Goal: Information Seeking & Learning: Understand process/instructions

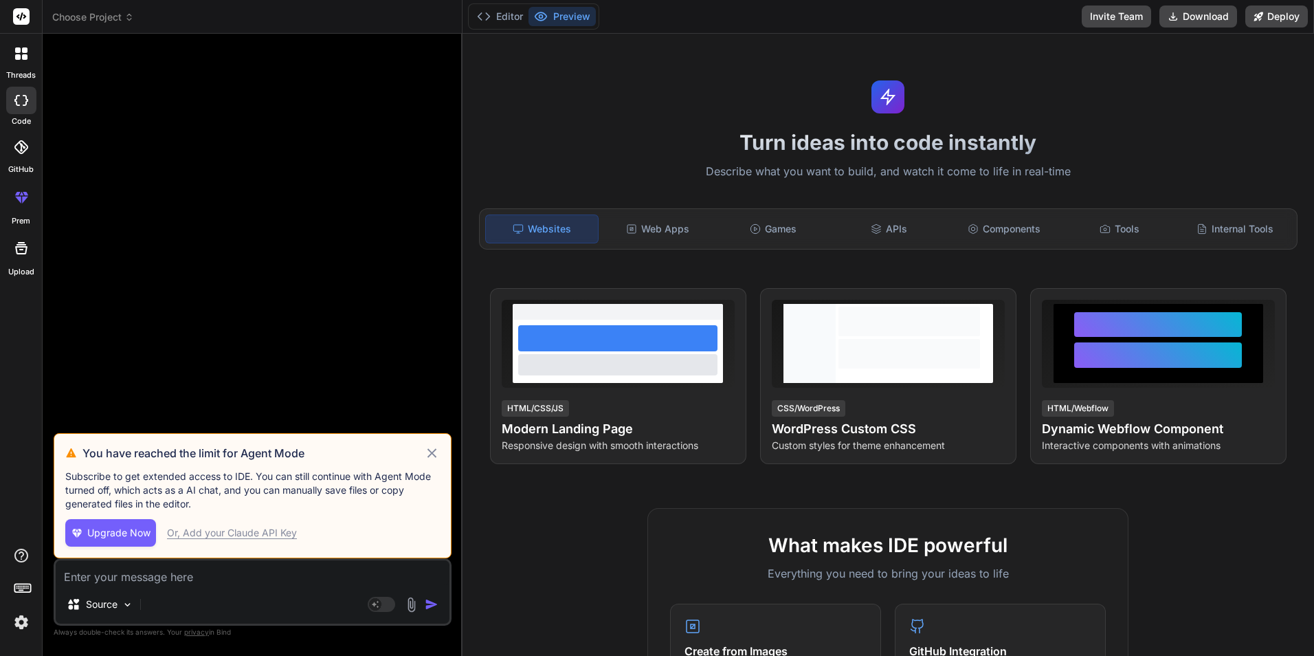
click at [436, 452] on icon at bounding box center [432, 453] width 16 height 16
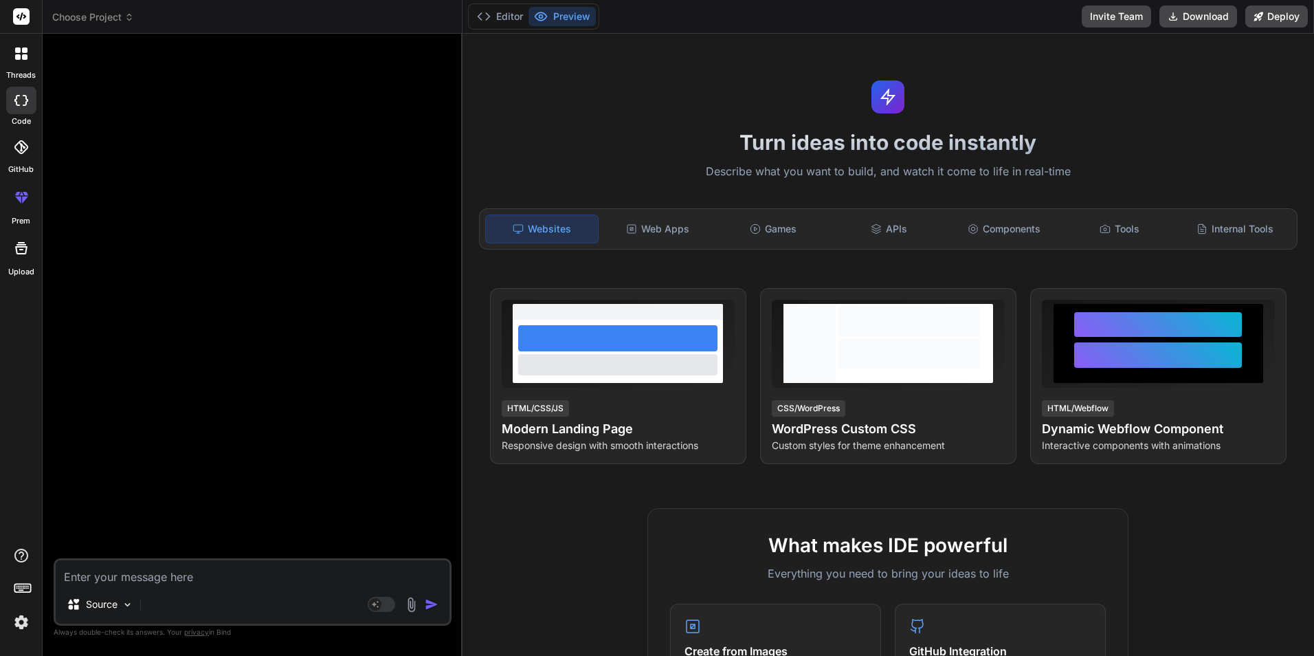
click at [151, 577] on textarea at bounding box center [253, 572] width 394 height 25
click at [129, 599] on img at bounding box center [128, 605] width 12 height 12
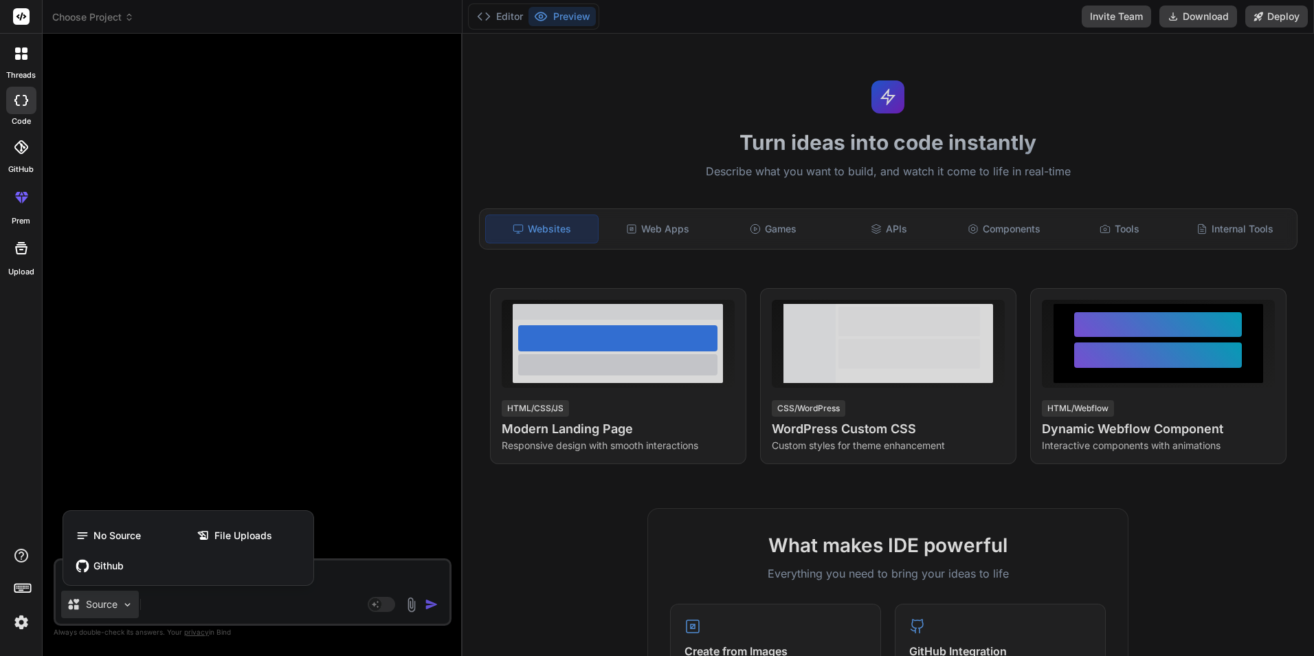
click at [327, 440] on div at bounding box center [657, 328] width 1314 height 656
type textarea "x"
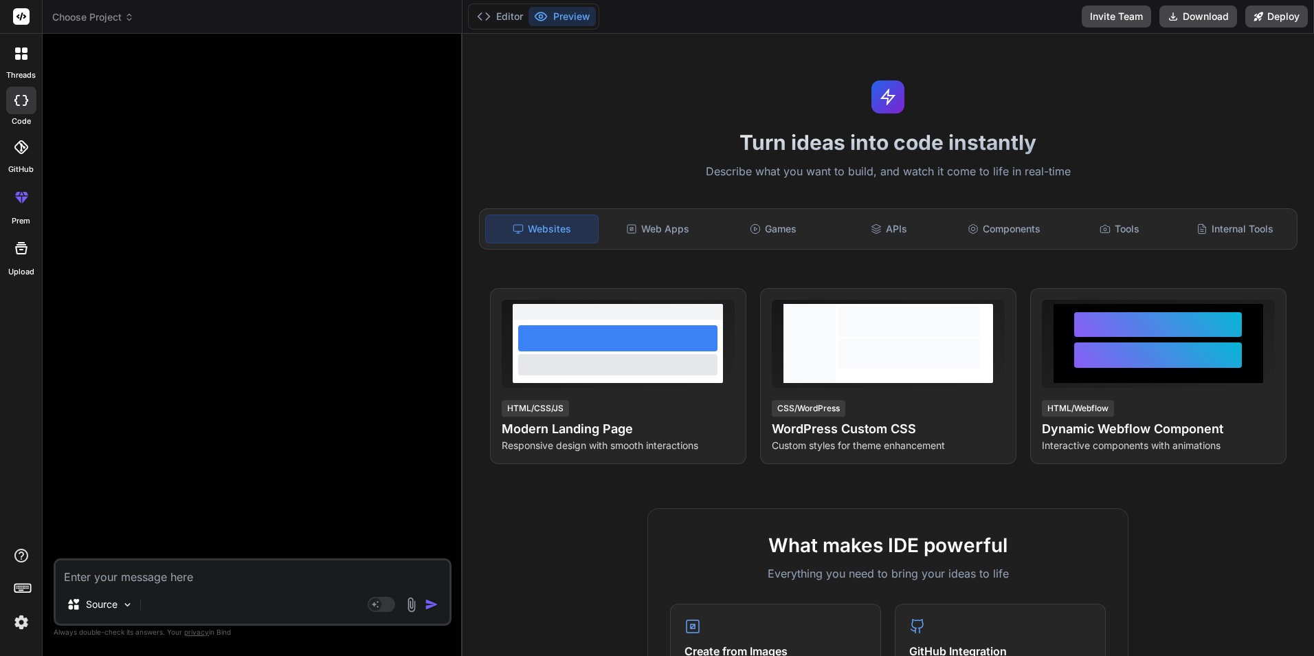
click at [19, 54] on icon at bounding box center [21, 53] width 12 height 12
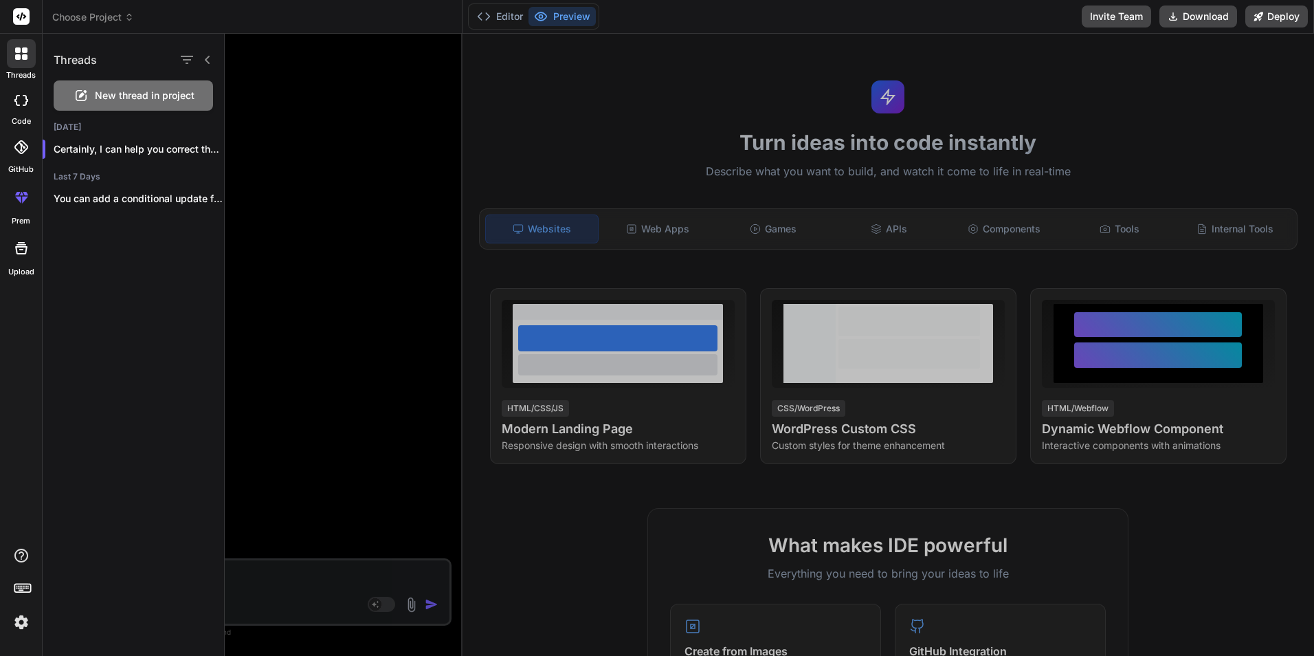
click at [347, 116] on div at bounding box center [770, 345] width 1090 height 622
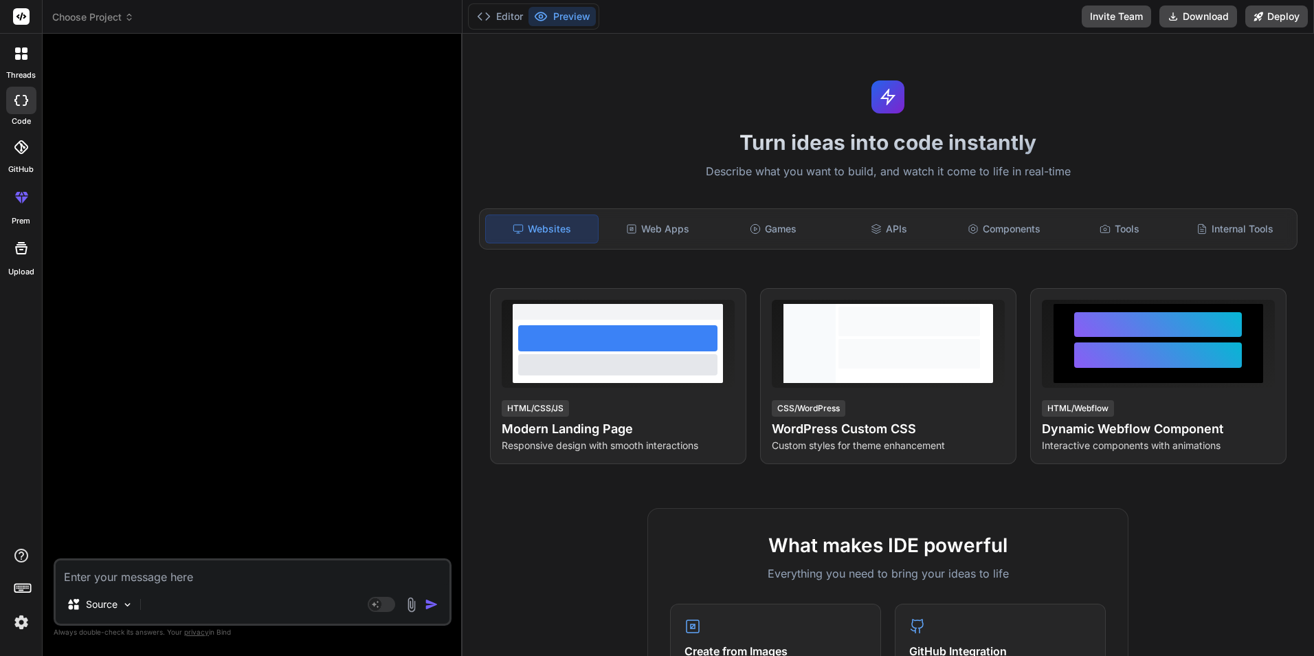
click at [240, 579] on textarea at bounding box center [253, 572] width 394 height 25
type textarea "h"
type textarea "x"
type textarea "ho"
type textarea "x"
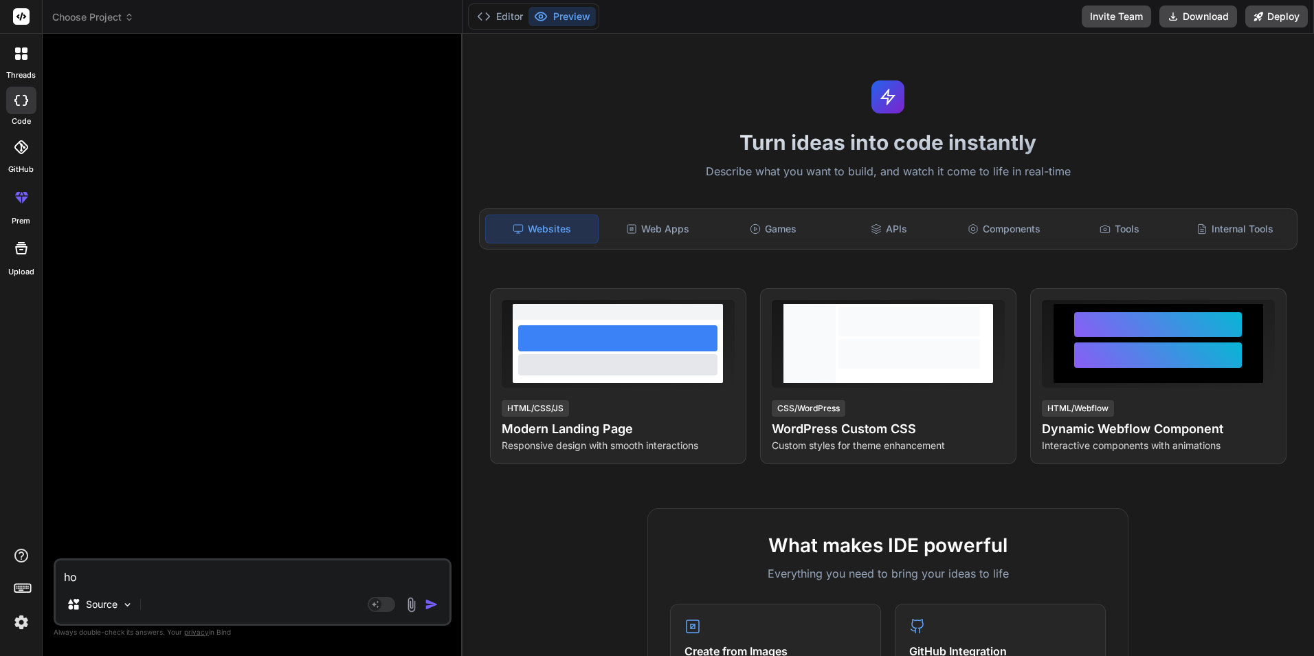
type textarea "how"
type textarea "x"
type textarea "how"
type textarea "x"
type textarea "how t"
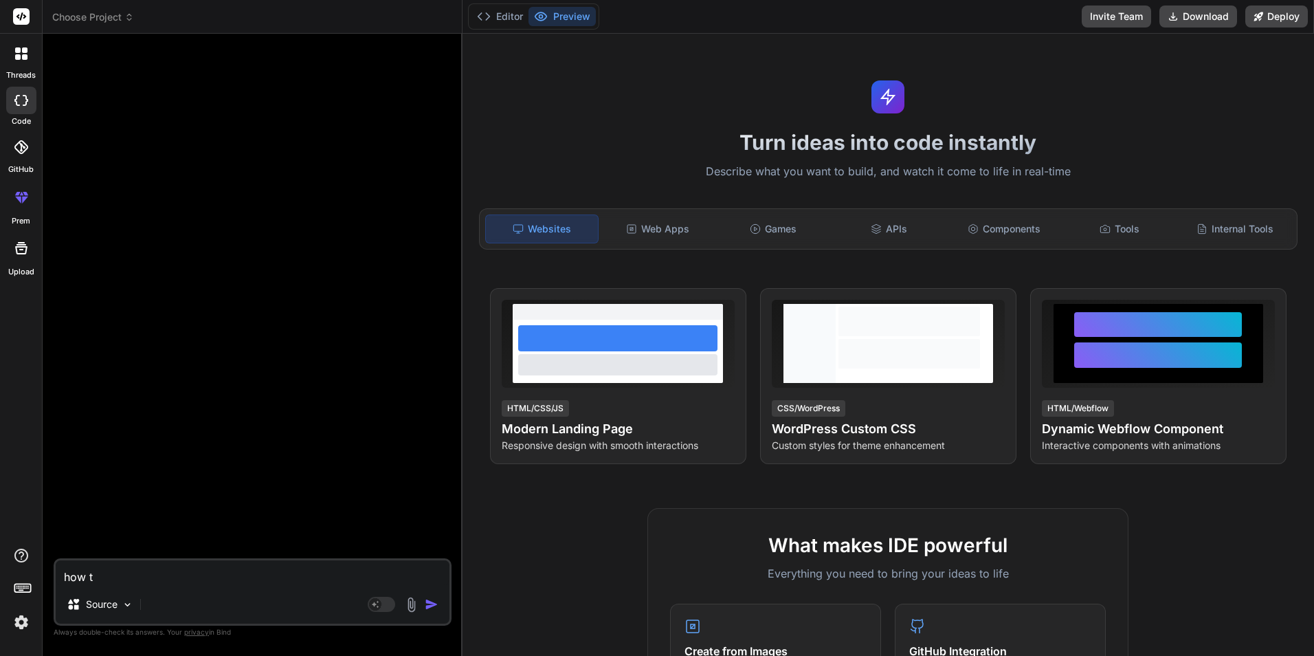
type textarea "x"
type textarea "how to"
type textarea "x"
type textarea "how to"
type textarea "x"
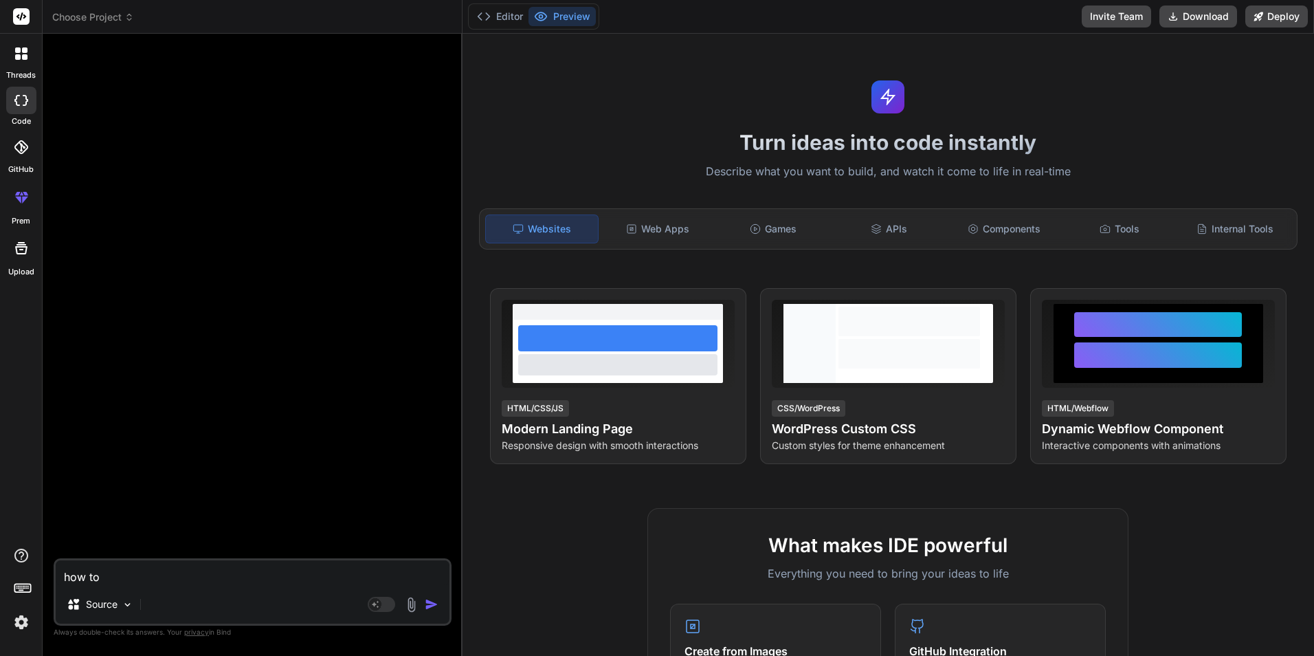
type textarea "how to c"
type textarea "x"
type textarea "how to cr"
type textarea "x"
type textarea "how to cre"
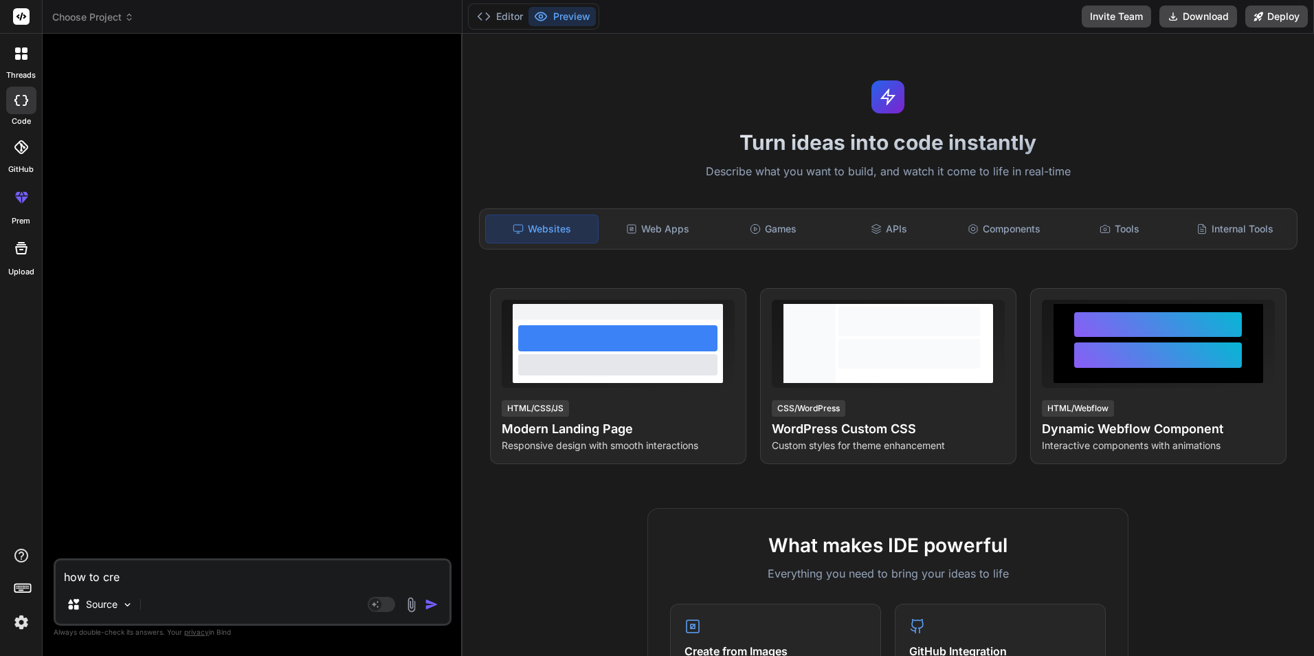
type textarea "x"
type textarea "how to crea"
type textarea "x"
type textarea "how to creat"
type textarea "x"
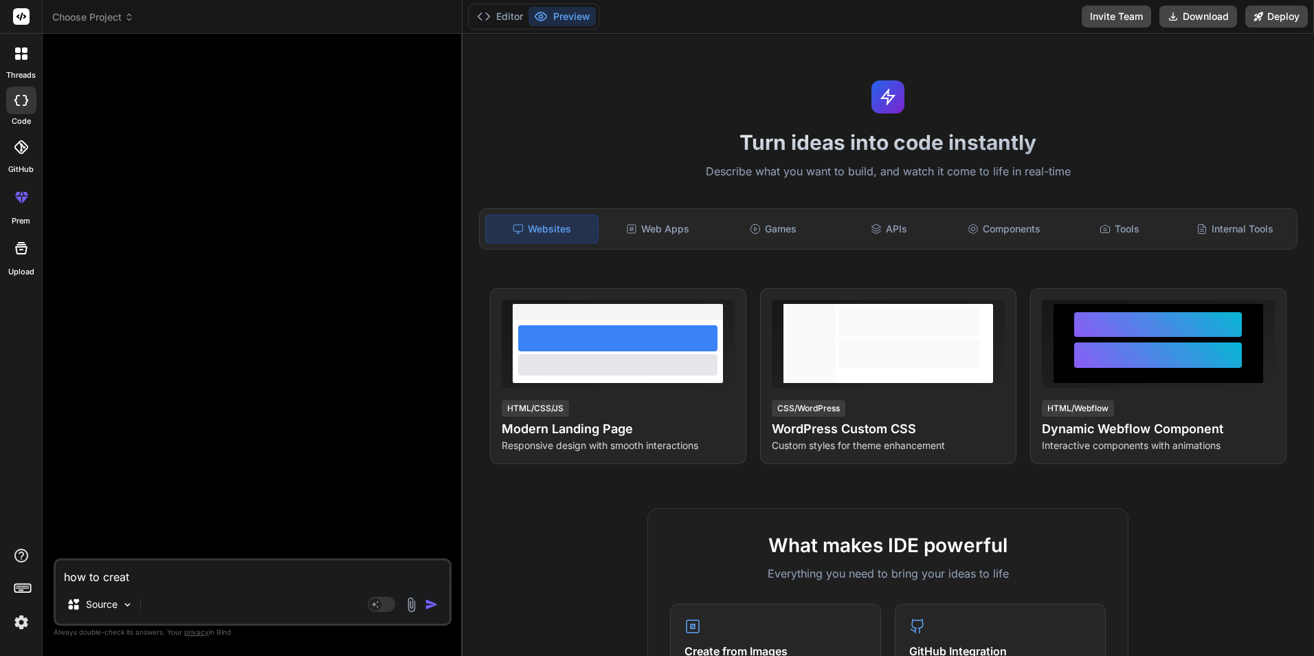
type textarea "how to create"
type textarea "x"
type textarea "how to create"
type textarea "x"
type textarea "how to create m"
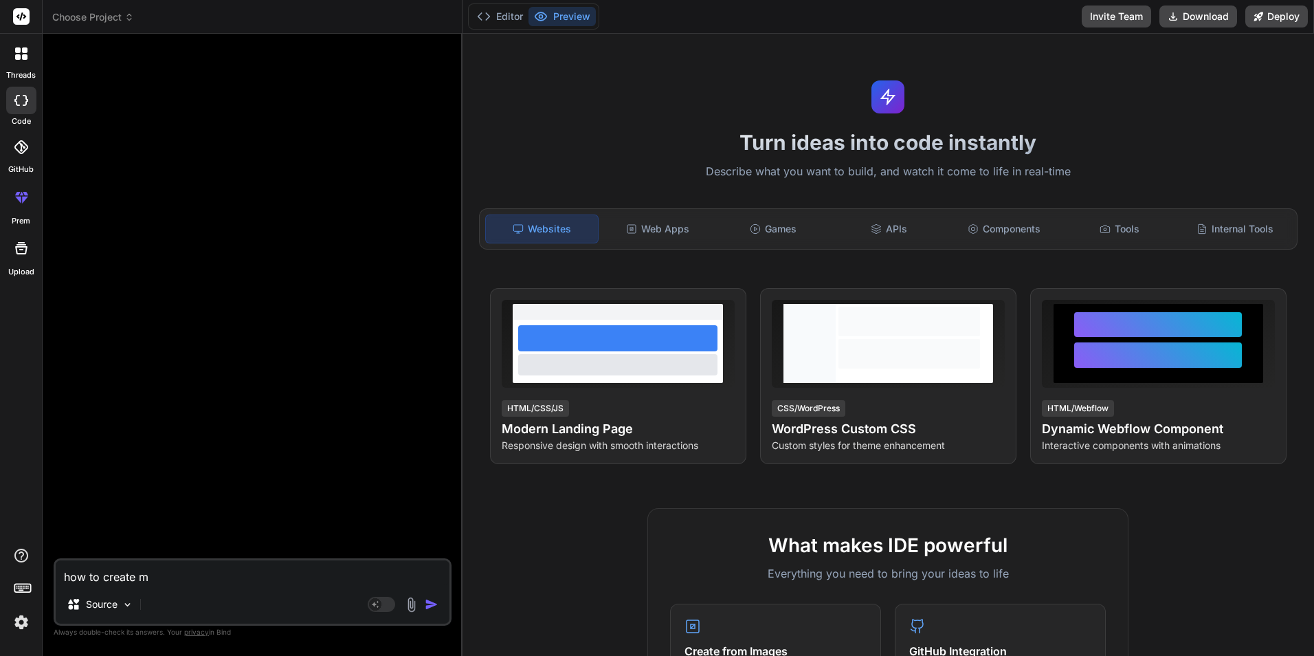
type textarea "x"
type textarea "how to create mo"
type textarea "x"
type textarea "how to create mod"
type textarea "x"
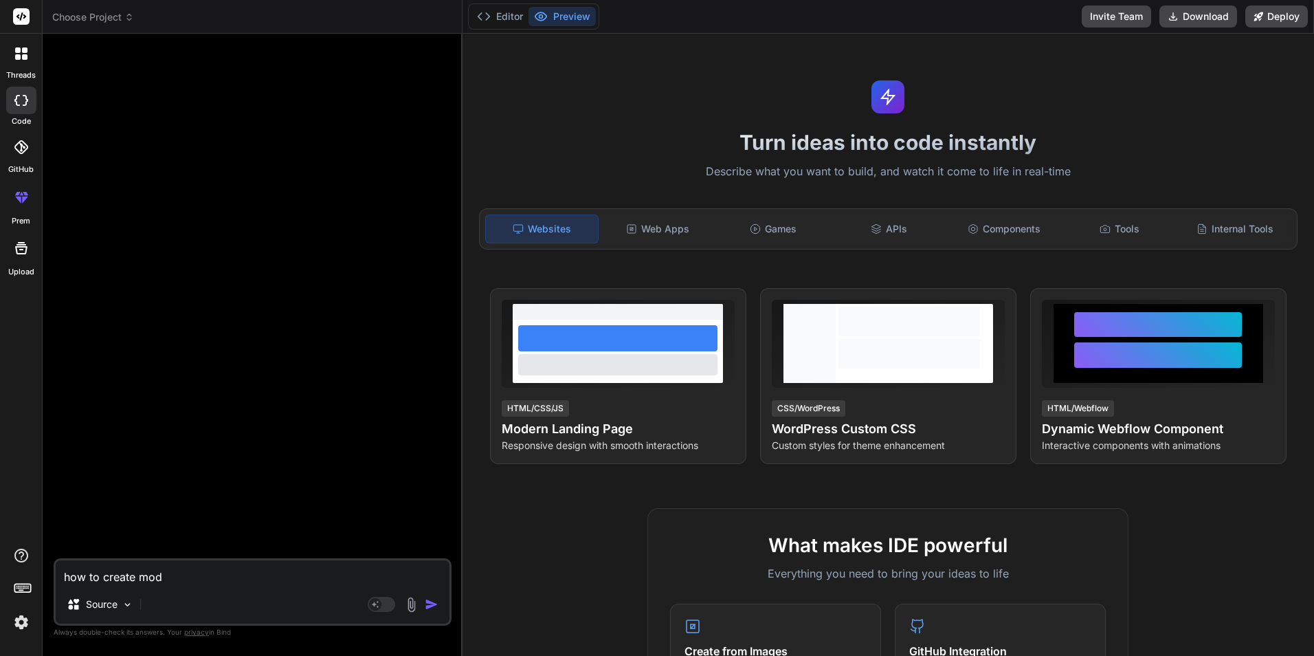
type textarea "how to create modu"
type textarea "x"
type textarea "how to create modul"
type textarea "x"
type textarea "how to create module"
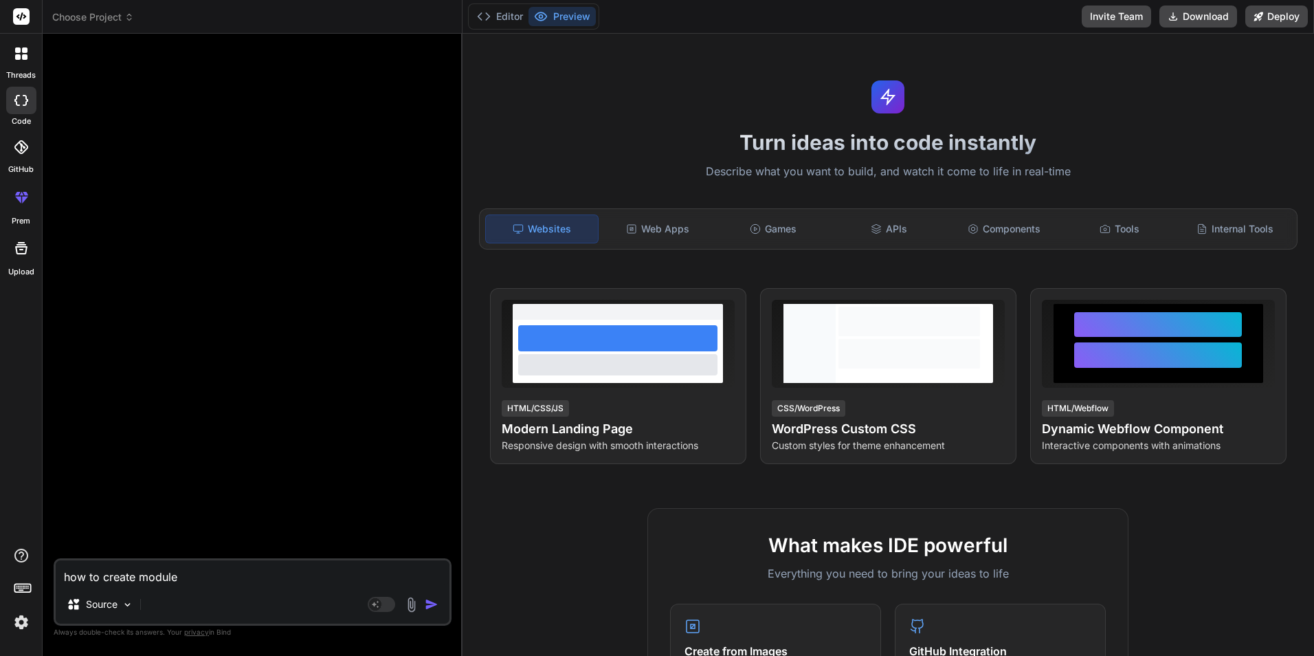
type textarea "x"
type textarea "how to create module"
type textarea "x"
type textarea "how to create module i"
type textarea "x"
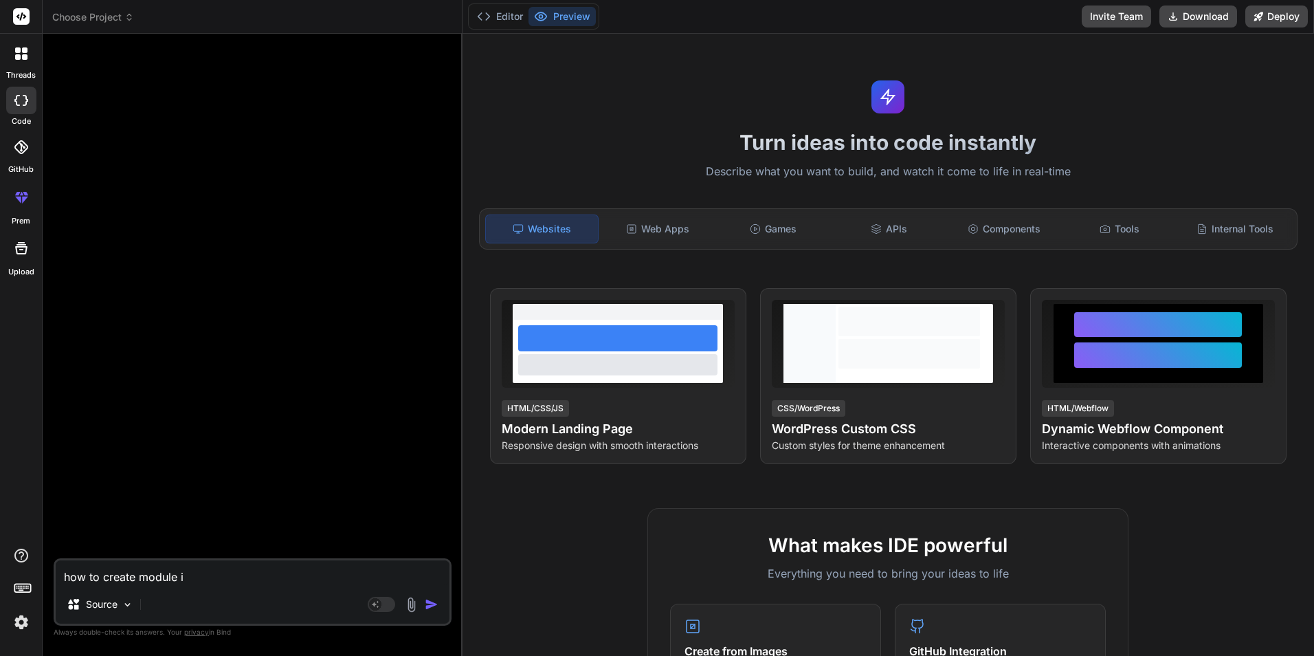
type textarea "how to create module in"
type textarea "x"
type textarea "how to create module in"
type textarea "x"
type textarea "how to create module in n"
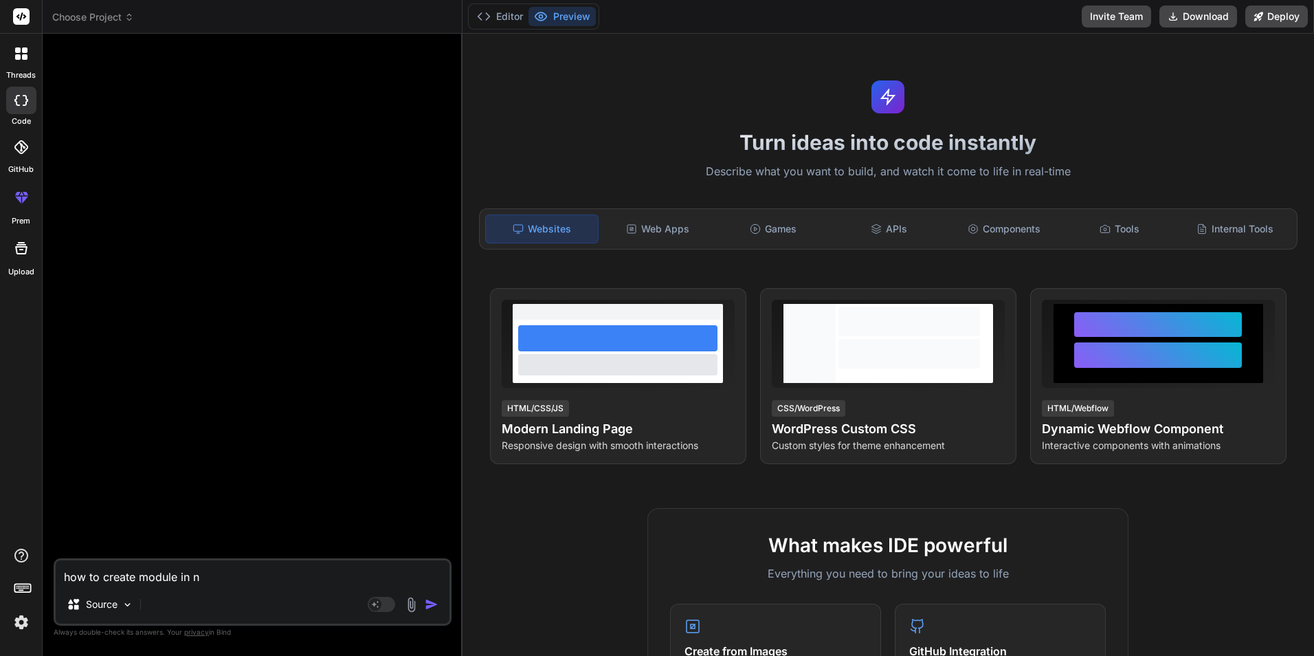
type textarea "x"
type textarea "how to create module in ne"
type textarea "x"
type textarea "how to create module in nes"
type textarea "x"
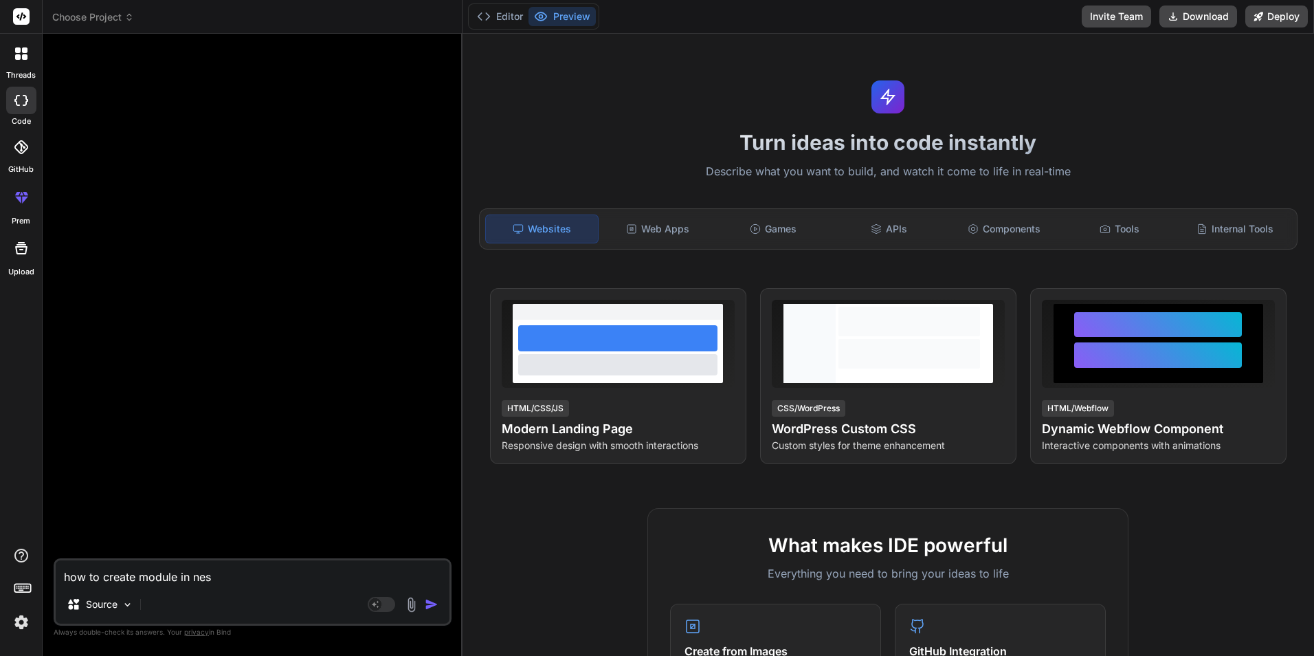
type textarea "how to create module in nest"
type textarea "x"
type textarea "how to create module in nest"
type textarea "x"
type textarea "how to create module in nest"
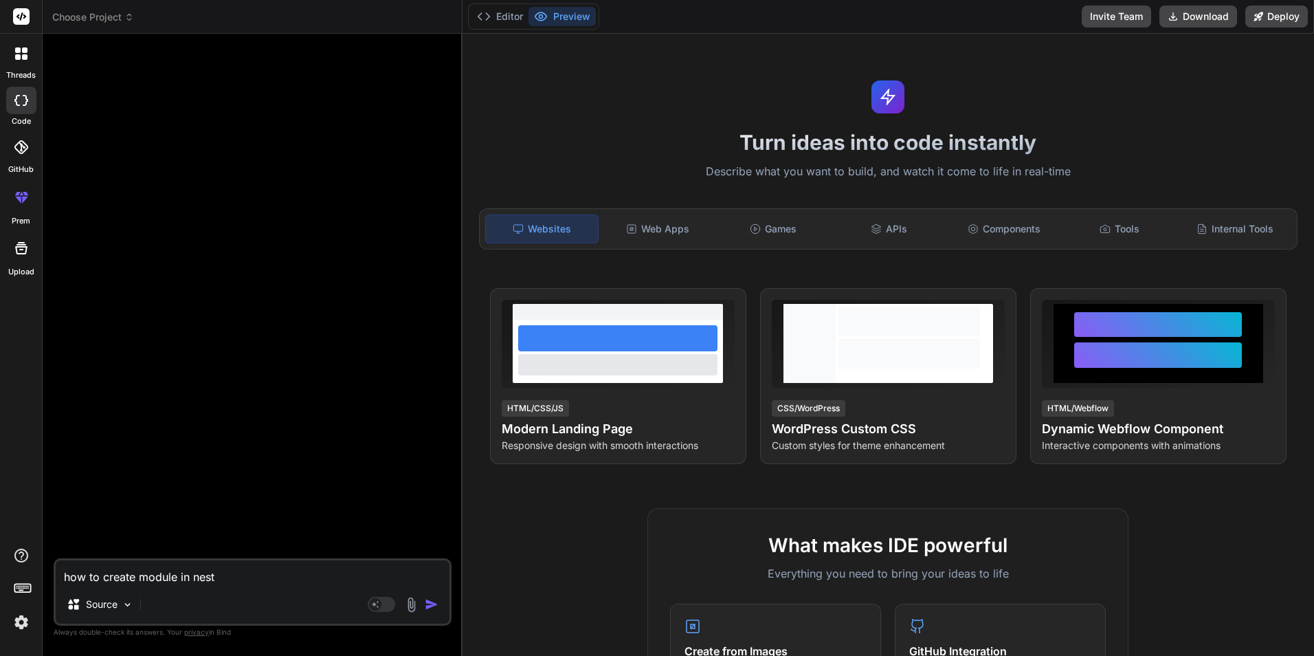
type textarea "x"
type textarea "how to create module in nest."
type textarea "x"
type textarea "how to create module in nest.j"
type textarea "x"
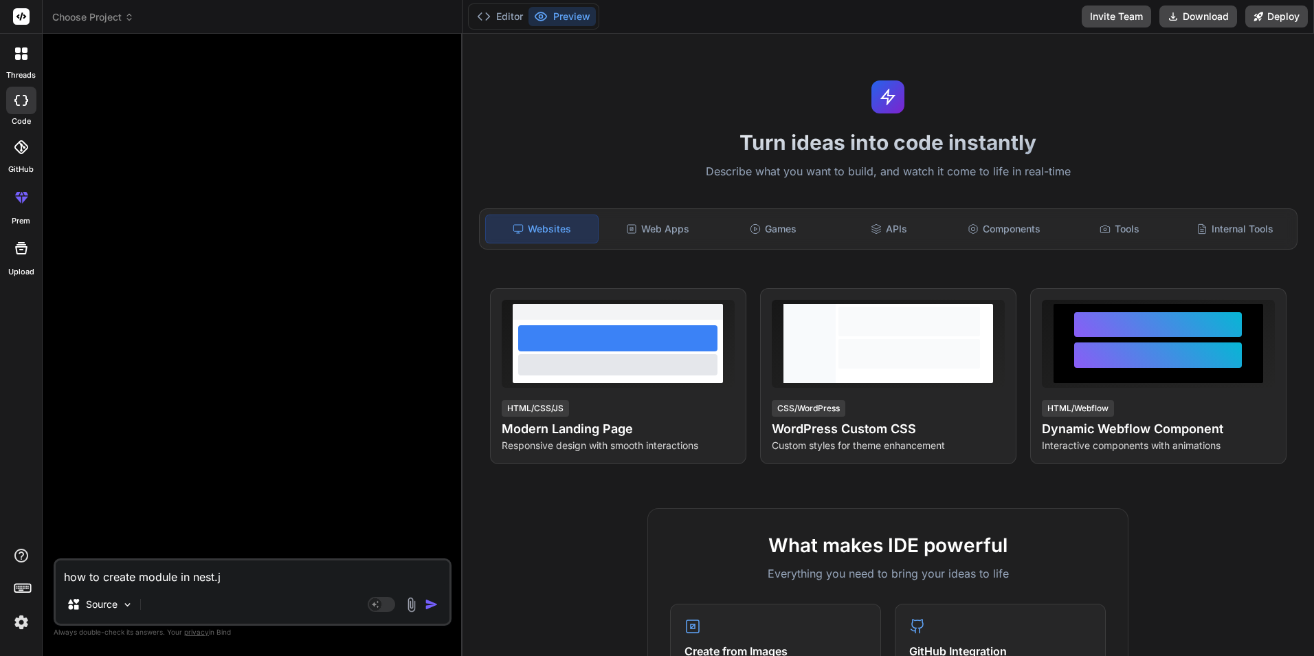
type textarea "how to create module in nest.js"
type textarea "x"
type textarea "how to create module in nest.js"
type textarea "x"
type textarea "how to create module in nest.js u"
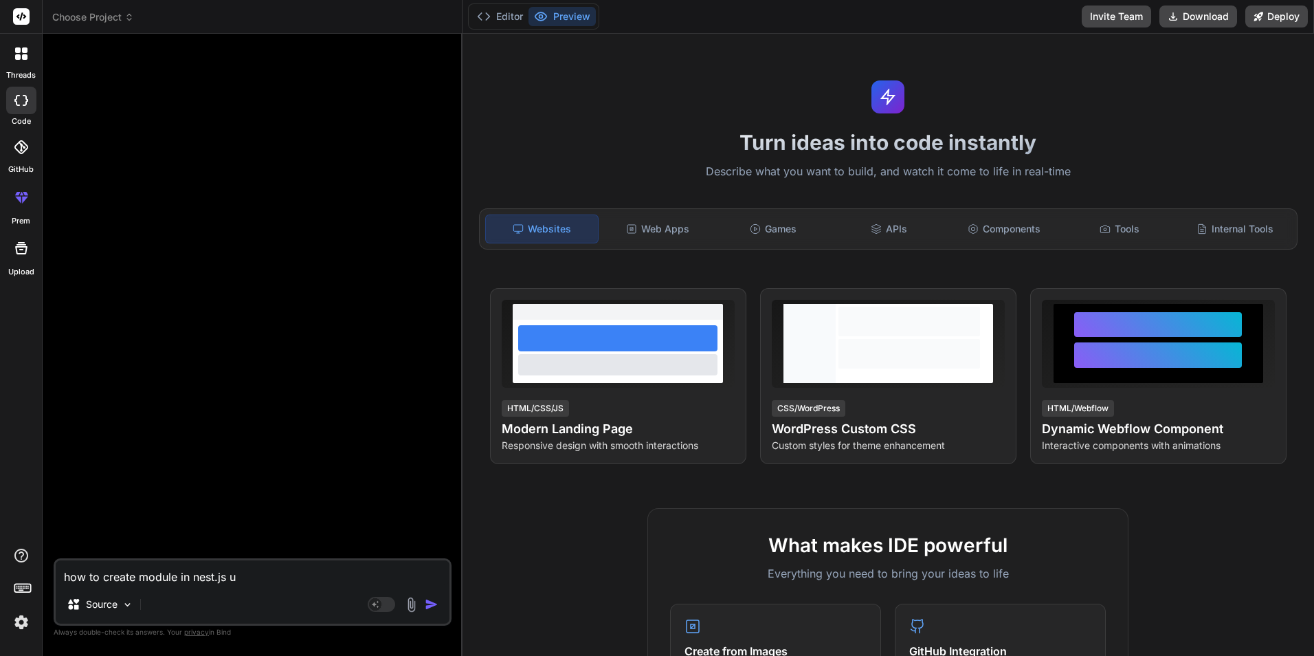
type textarea "x"
type textarea "how to create module in nest.js us"
type textarea "x"
type textarea "how to create module in nest.[PERSON_NAME]"
type textarea "x"
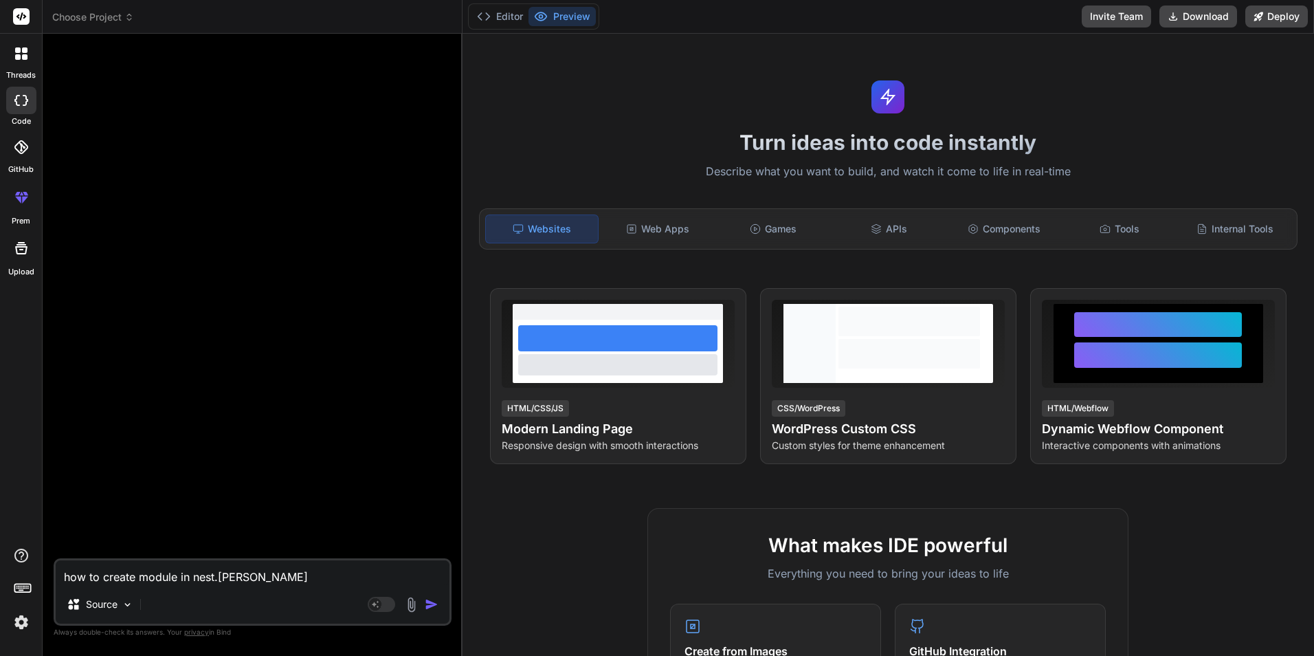
type textarea "how to create module in nest.js usin"
type textarea "x"
type textarea "how to create module in nest.js using"
type textarea "x"
type textarea "how to create module in nest.js using"
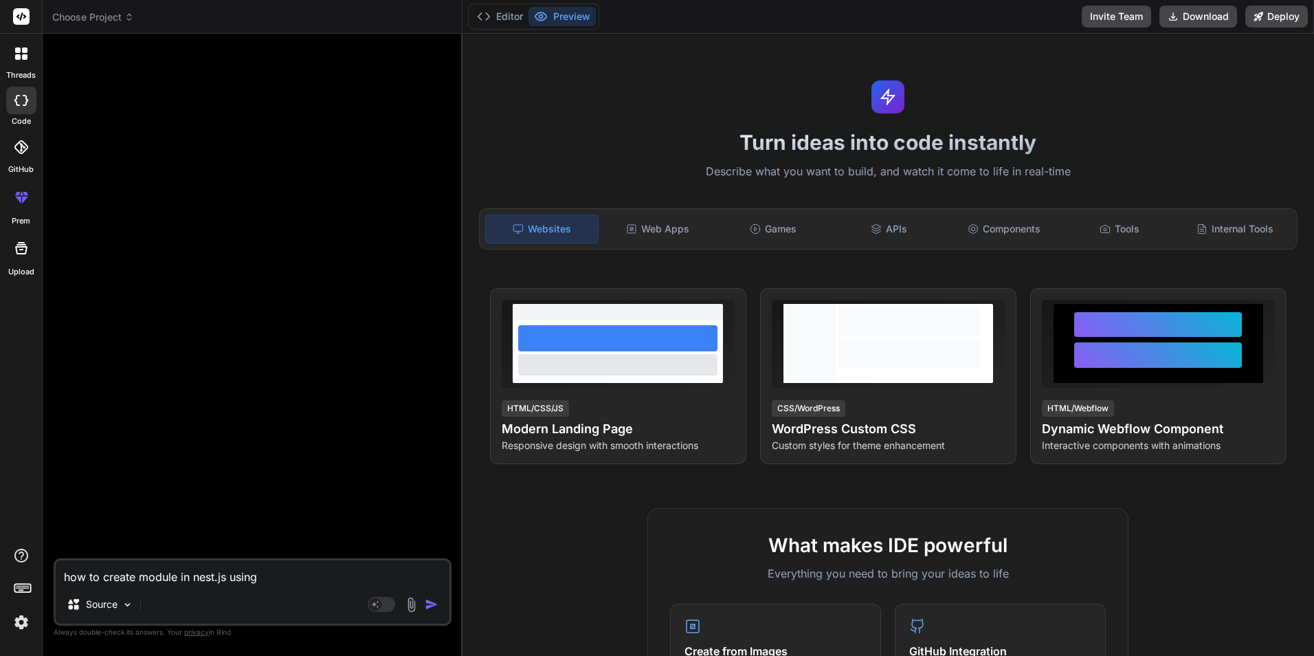
type textarea "x"
type textarea "how to create module in nest.js using c"
type textarea "x"
type textarea "how to create module in nest.js using cm"
type textarea "x"
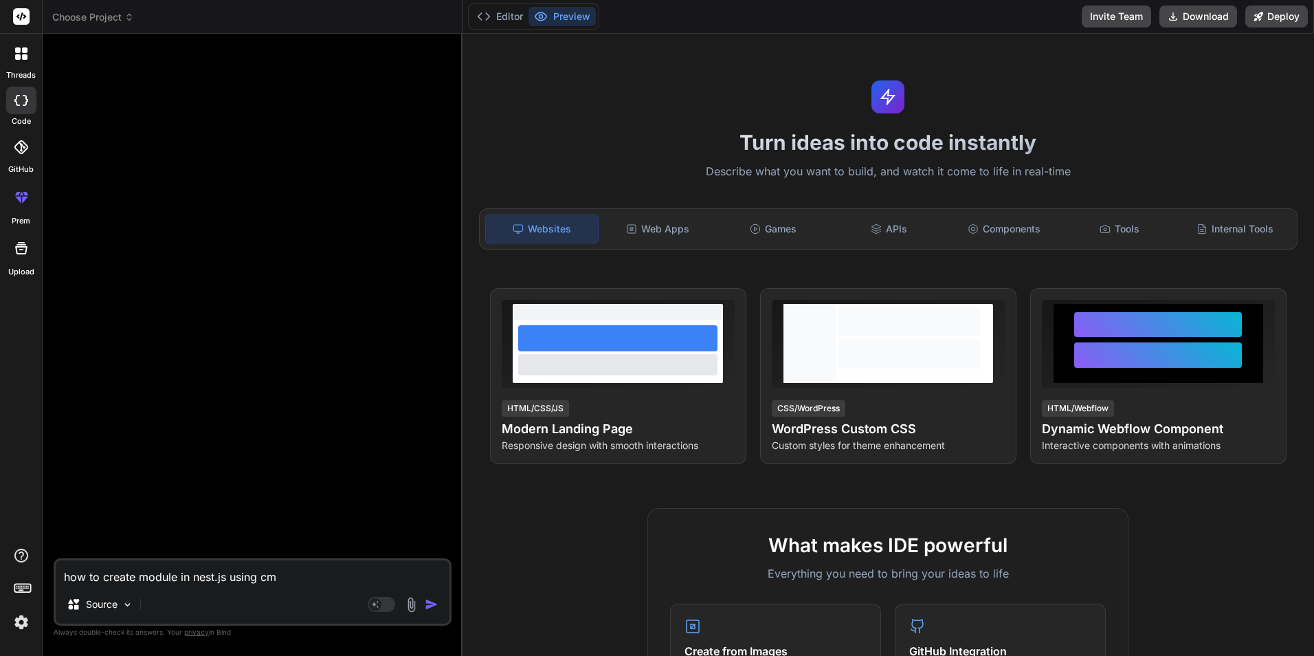
type textarea "how to create module in nest.js using cmd"
type textarea "x"
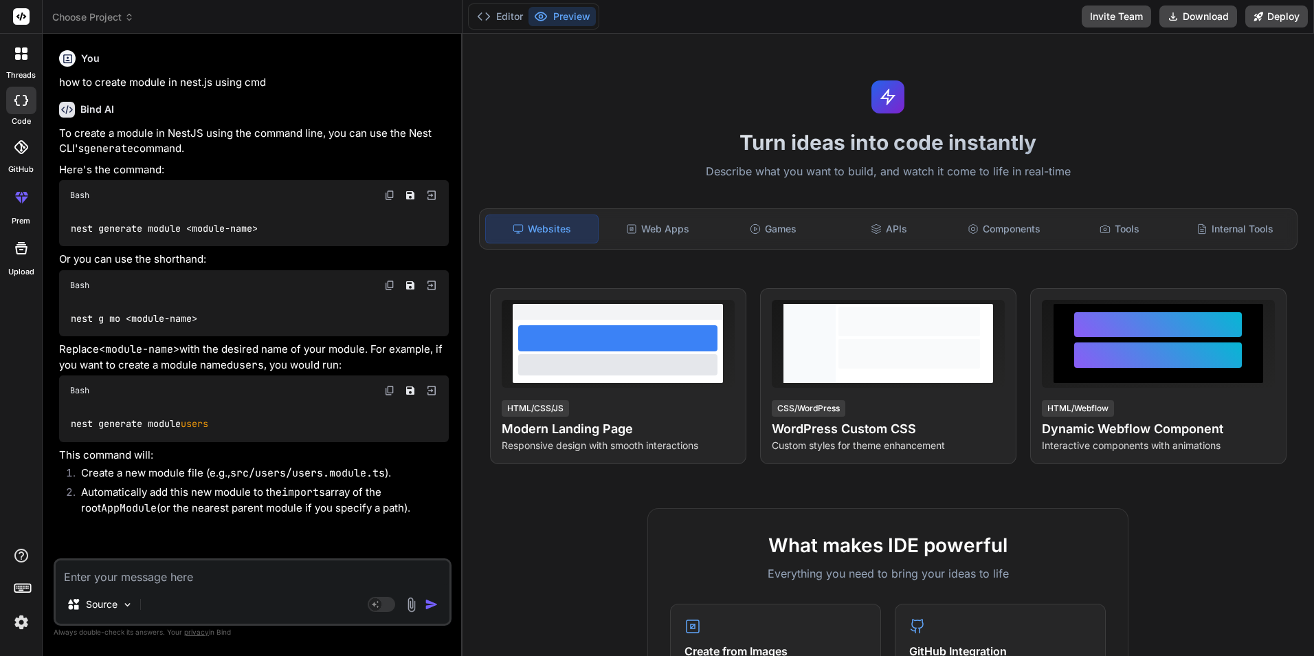
click at [388, 391] on img at bounding box center [389, 390] width 11 height 11
drag, startPoint x: 214, startPoint y: 421, endPoint x: 73, endPoint y: 422, distance: 141.6
click at [73, 422] on code "nest generate module users" at bounding box center [140, 424] width 140 height 14
copy code "nest generate module users"
click at [140, 579] on textarea at bounding box center [253, 572] width 394 height 25
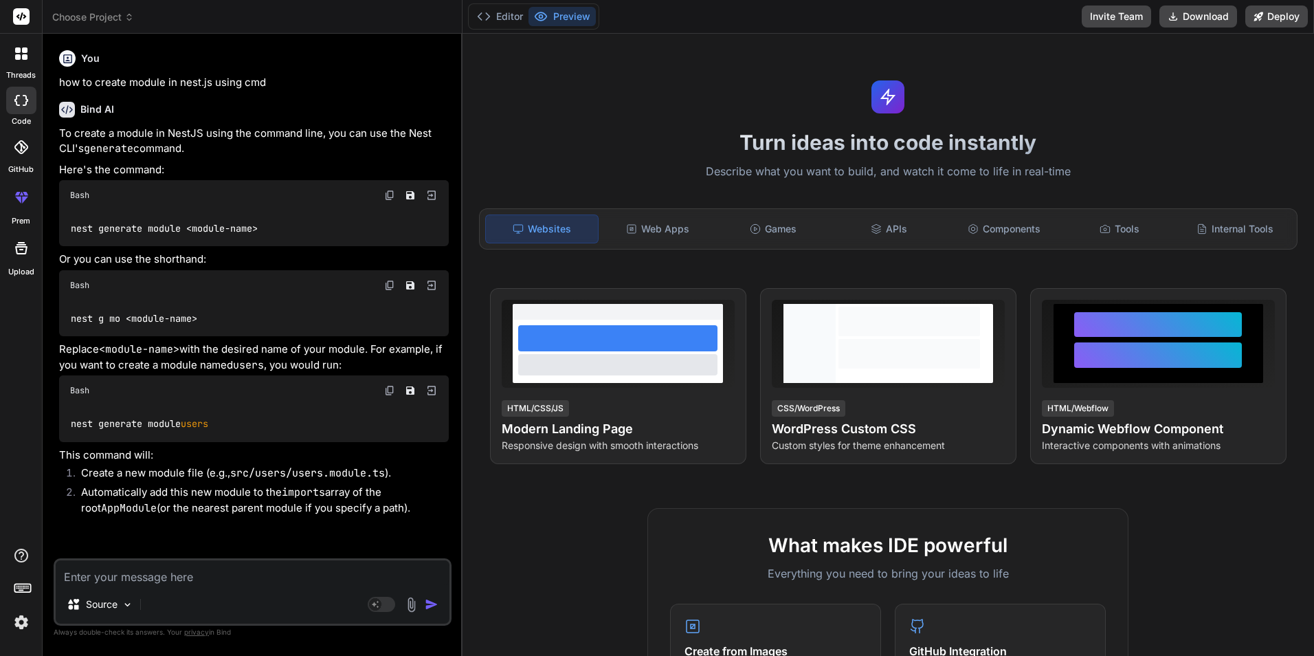
type textarea "x"
type textarea "n"
type textarea "x"
type textarea "ne"
type textarea "x"
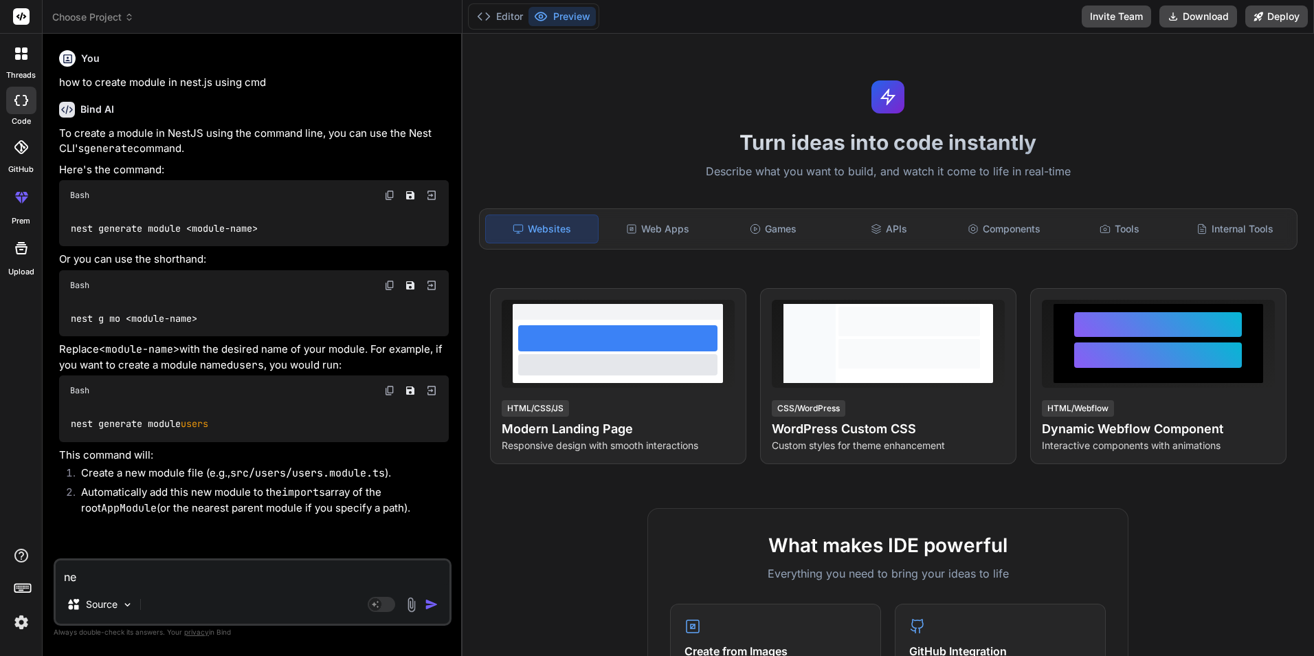
type textarea "nes"
type textarea "x"
type textarea "nest"
type textarea "x"
type textarea "nes"
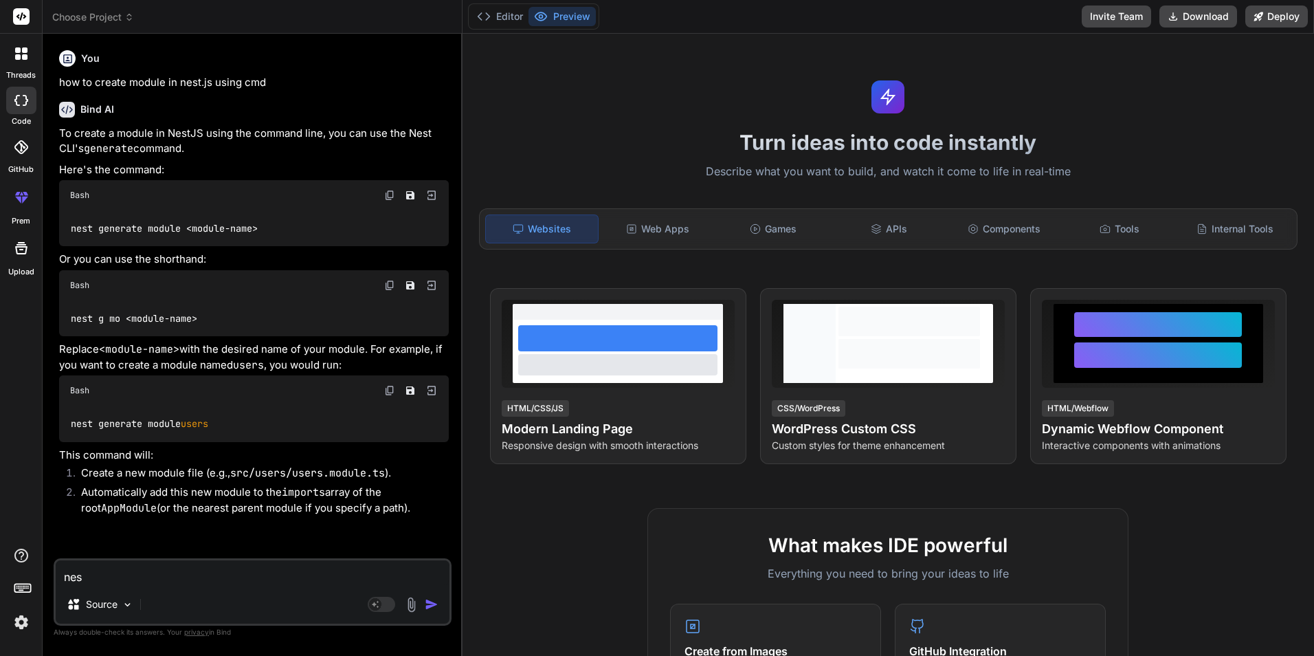
type textarea "x"
type textarea "ne"
type textarea "x"
type textarea "n"
type textarea "x"
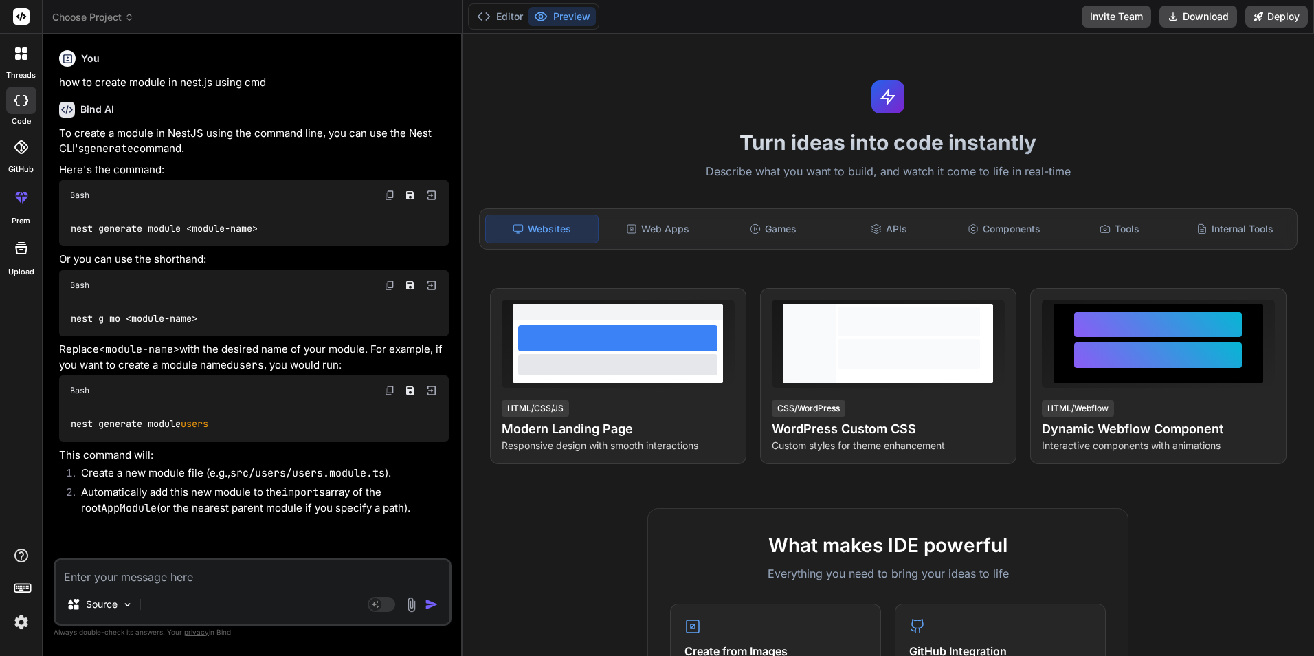
type textarea "x"
type textarea "h"
type textarea "x"
type textarea "ho"
type textarea "x"
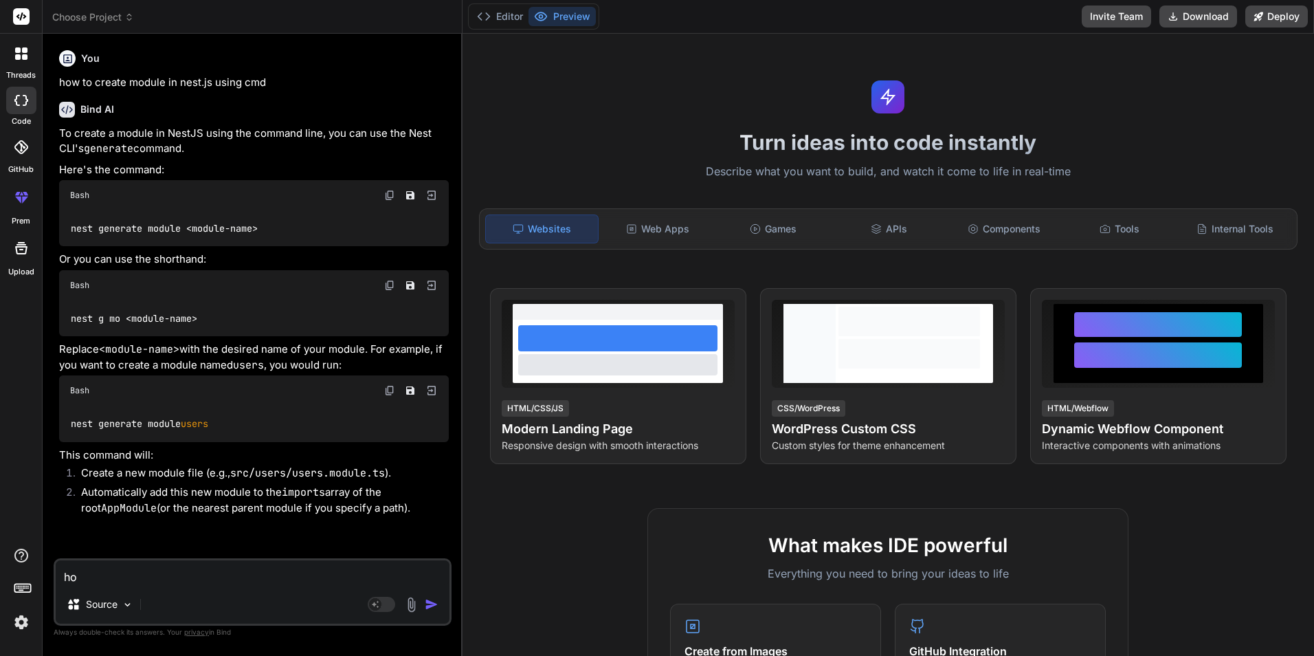
type textarea "how"
type textarea "x"
type textarea "how"
type textarea "x"
type textarea "how t"
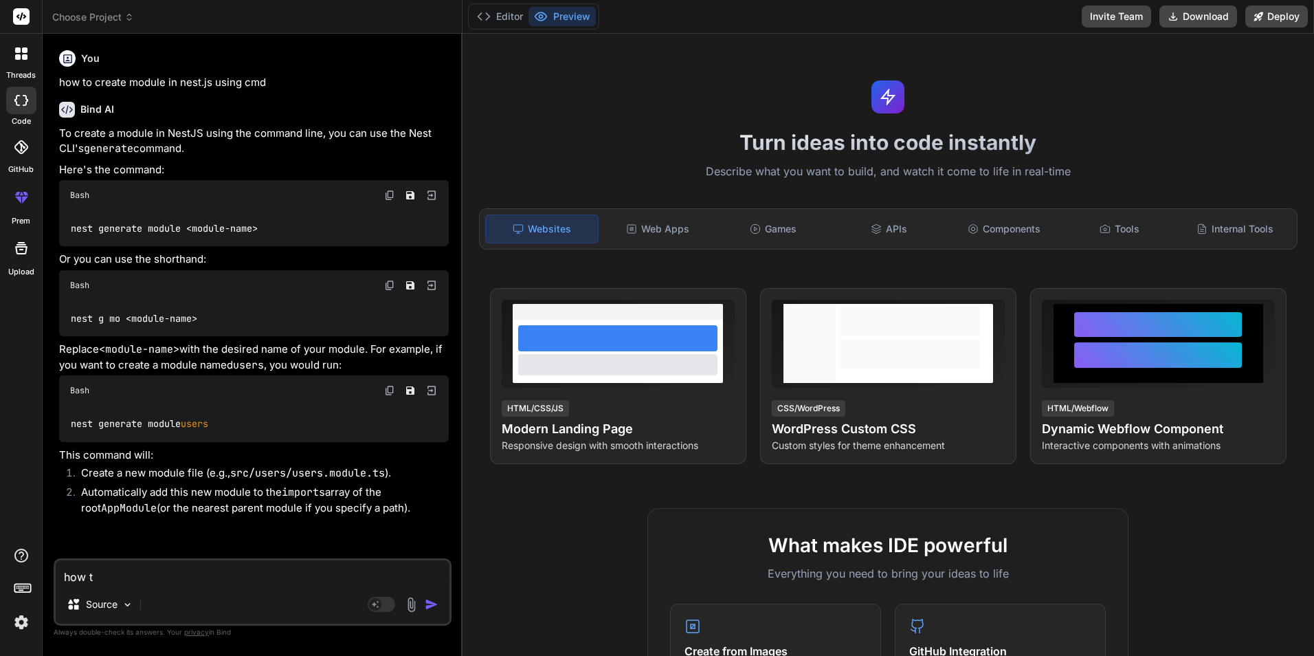
type textarea "x"
type textarea "how to"
type textarea "x"
type textarea "how to"
type textarea "x"
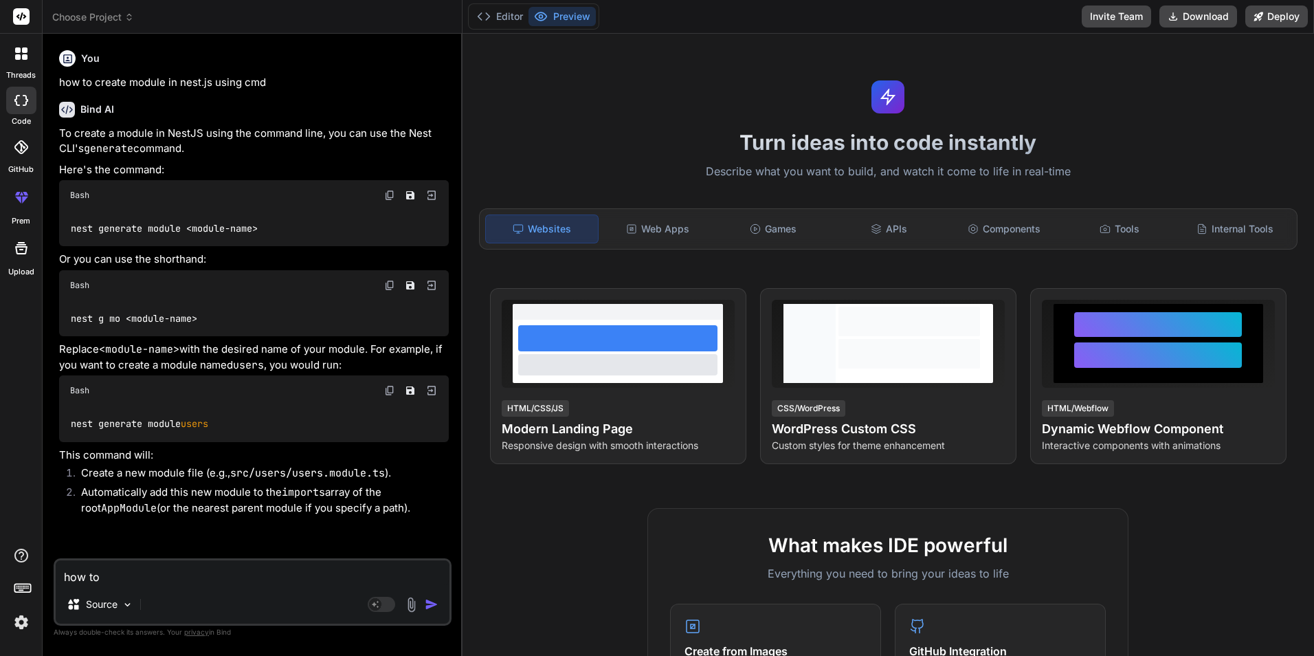
type textarea "how to c"
type textarea "x"
type textarea "how to cr"
type textarea "x"
type textarea "how to cre"
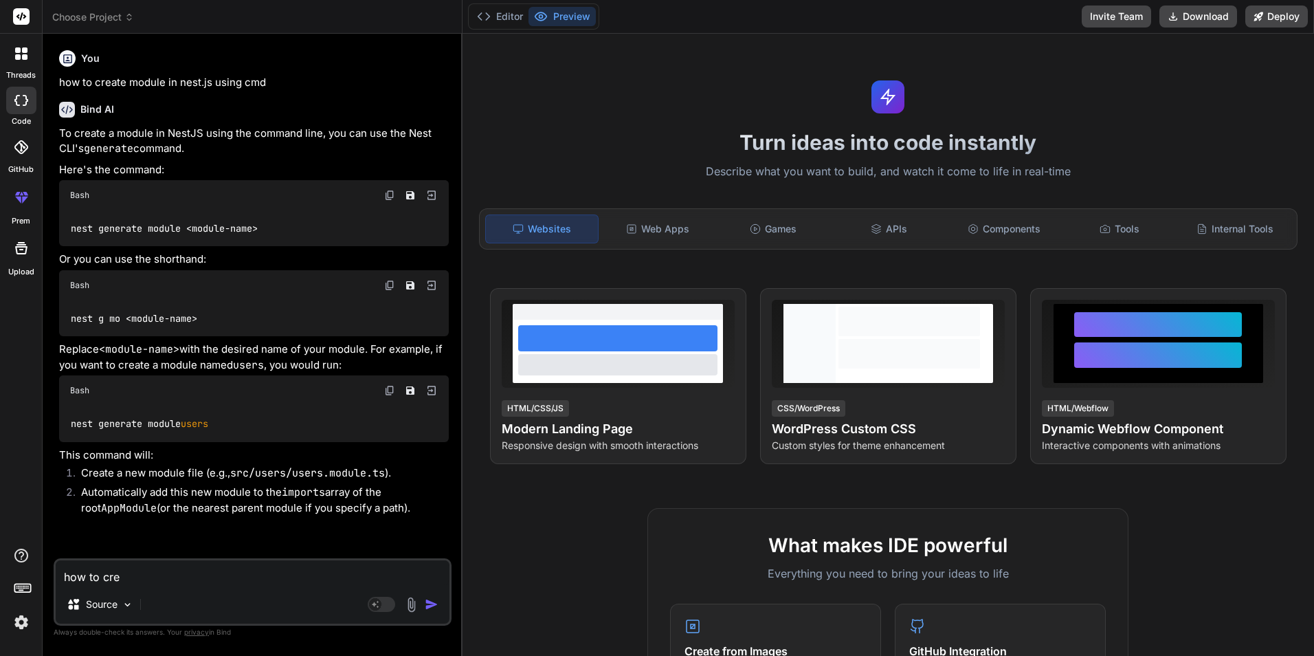
type textarea "x"
type textarea "how to crea"
type textarea "x"
type textarea "how to creat"
type textarea "x"
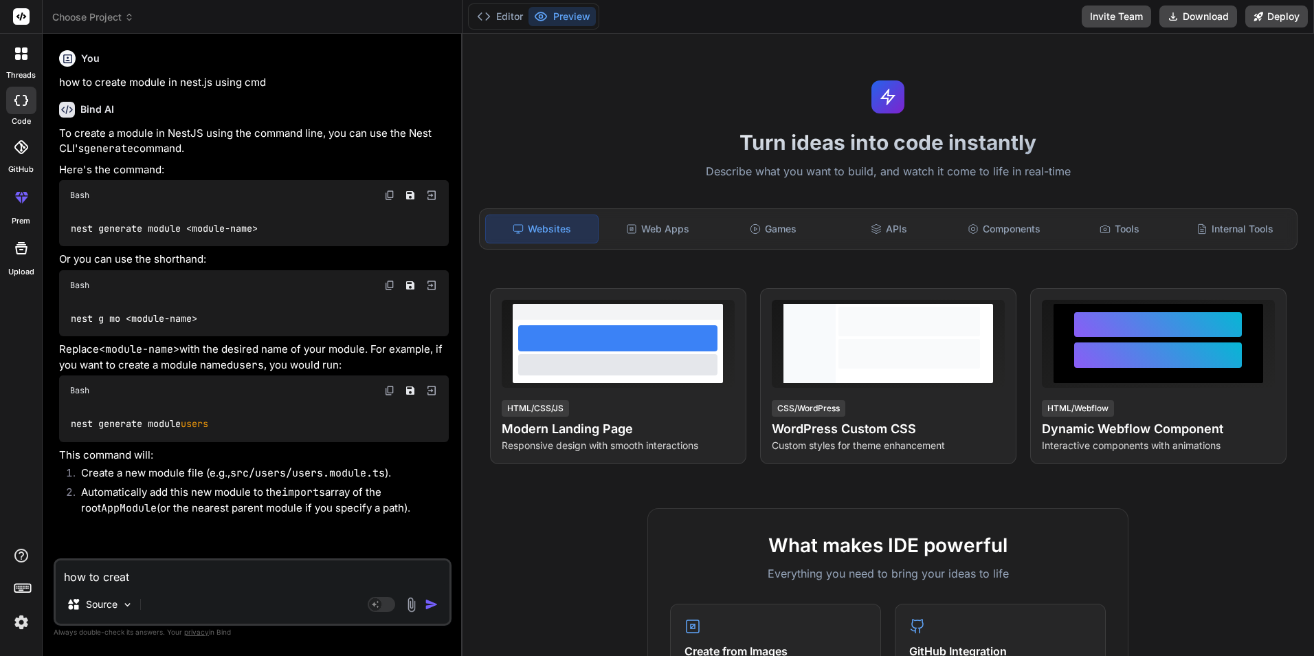
type textarea "how to create"
type textarea "x"
type textarea "how to create"
type textarea "x"
type textarea "how to create s"
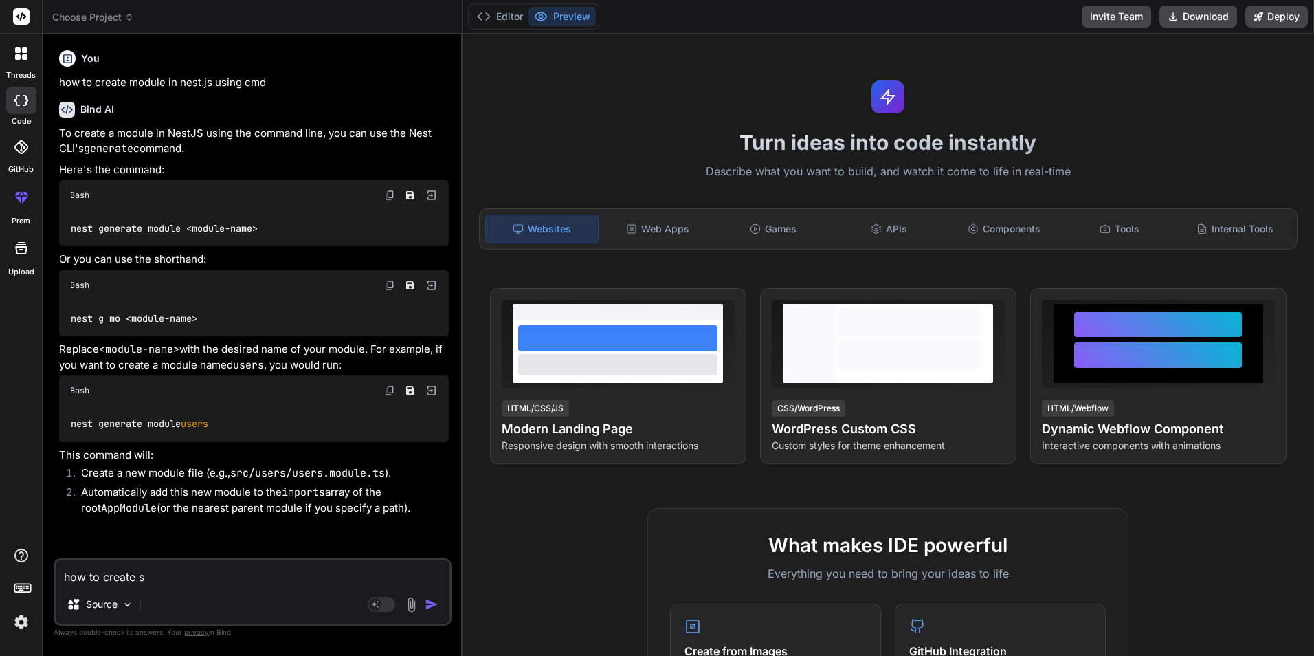
type textarea "x"
type textarea "how to create se"
type textarea "x"
type textarea "how to create ser"
type textarea "x"
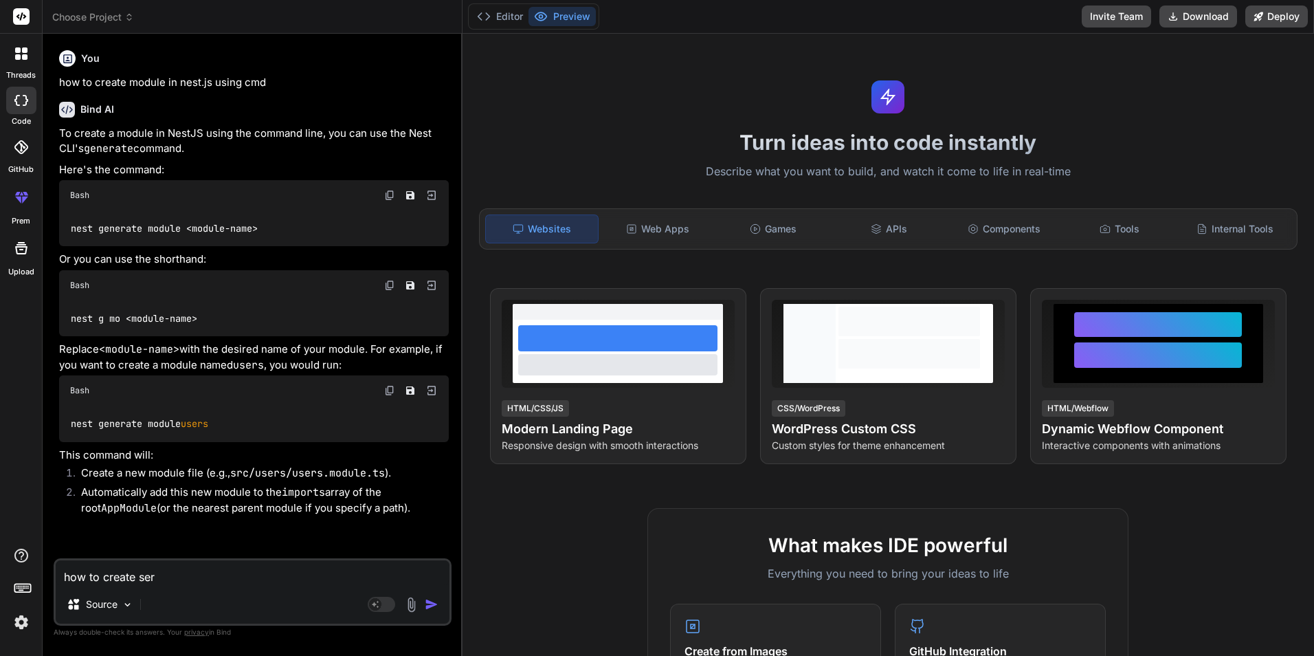
type textarea "how to create serv"
type textarea "x"
type textarea "how to create servi"
type textarea "x"
type textarea "how to create servic"
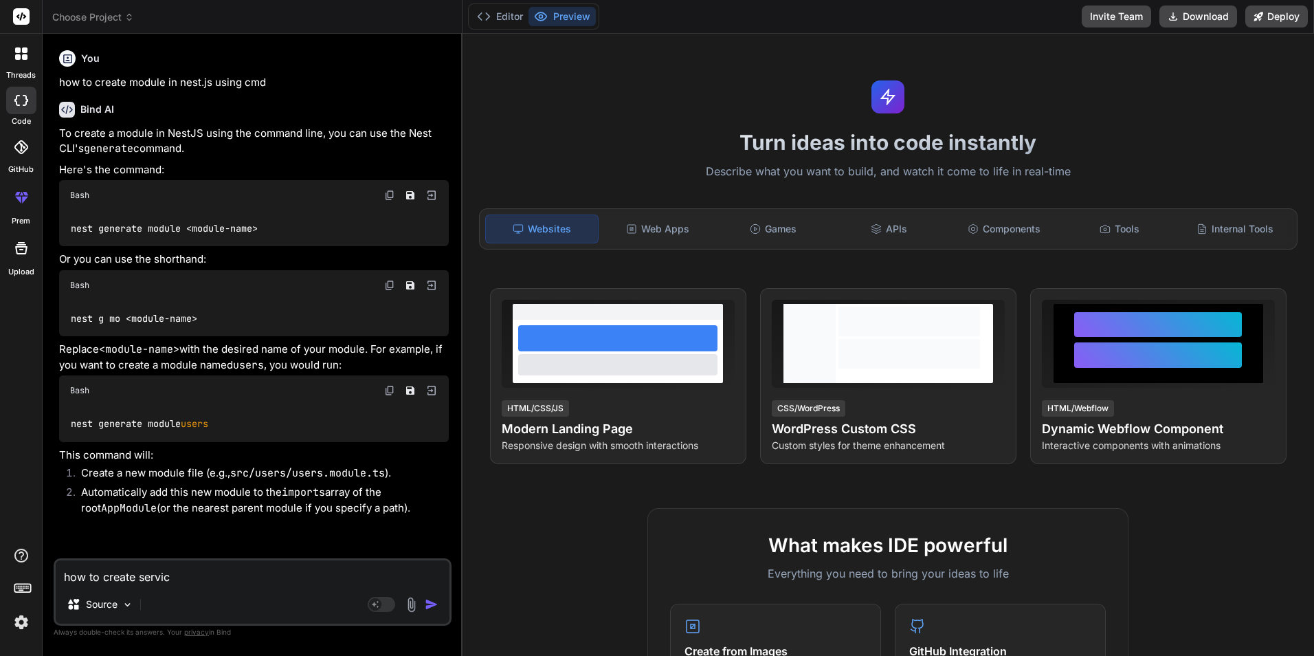
type textarea "x"
type textarea "how to create service"
type textarea "x"
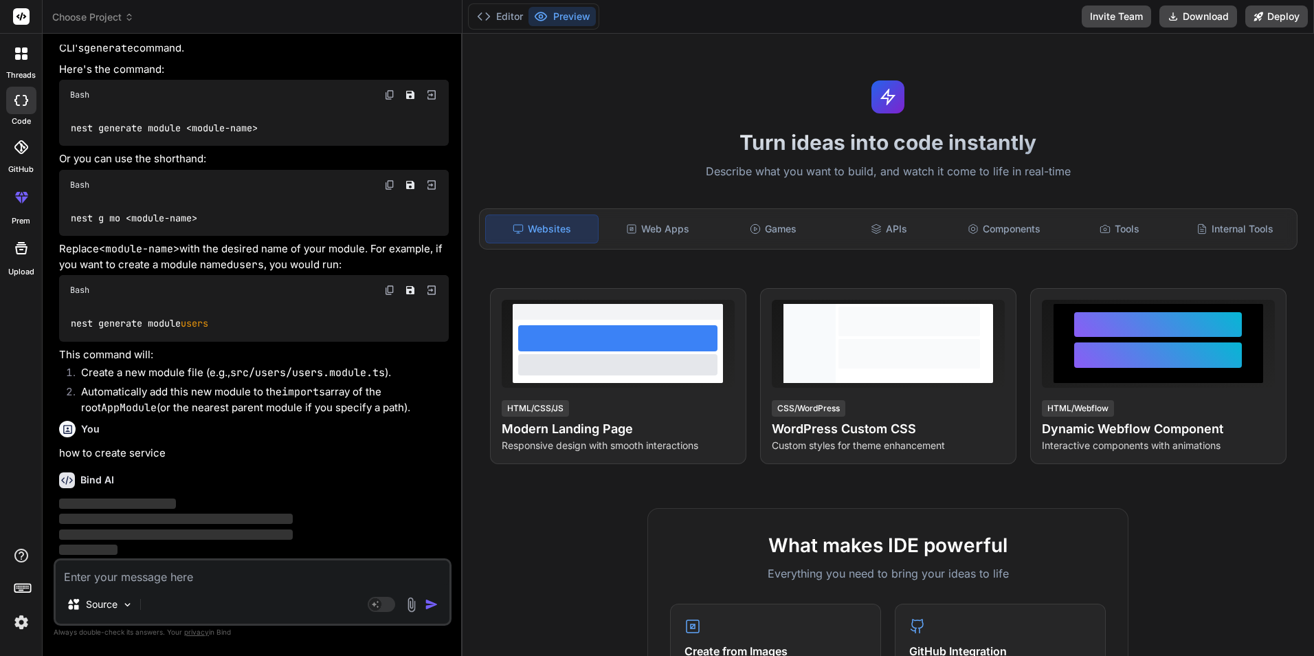
scroll to position [100, 0]
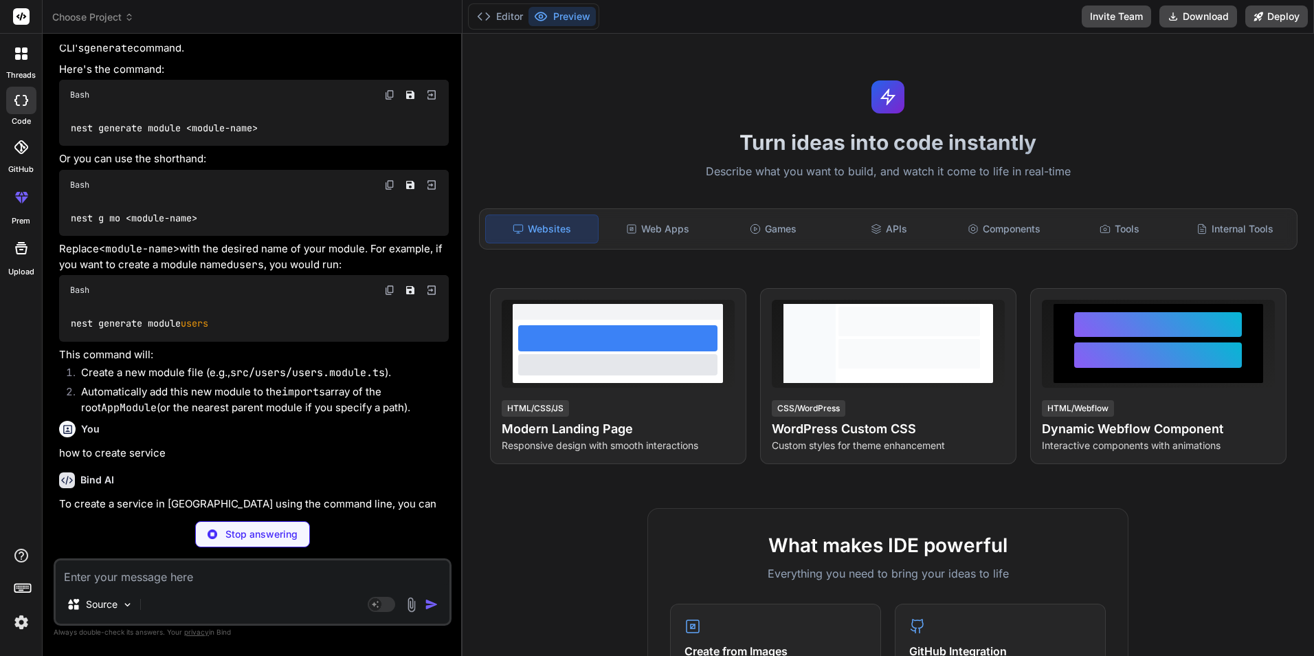
type textarea "x"
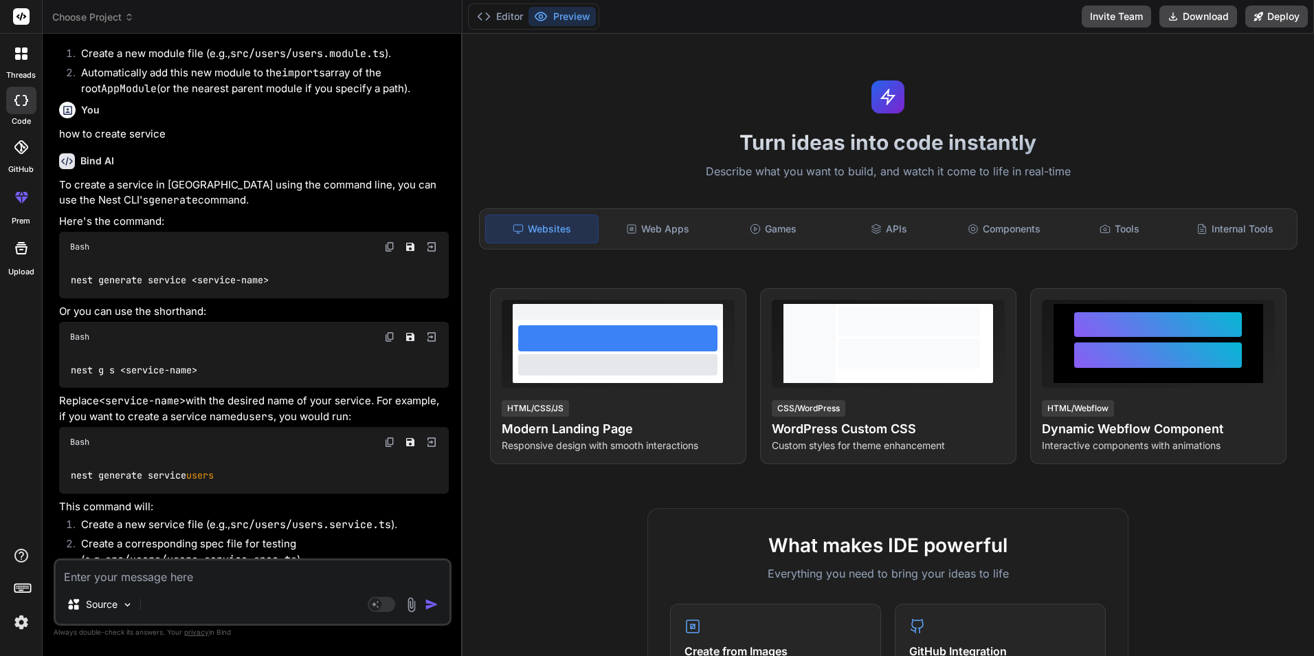
scroll to position [459, 0]
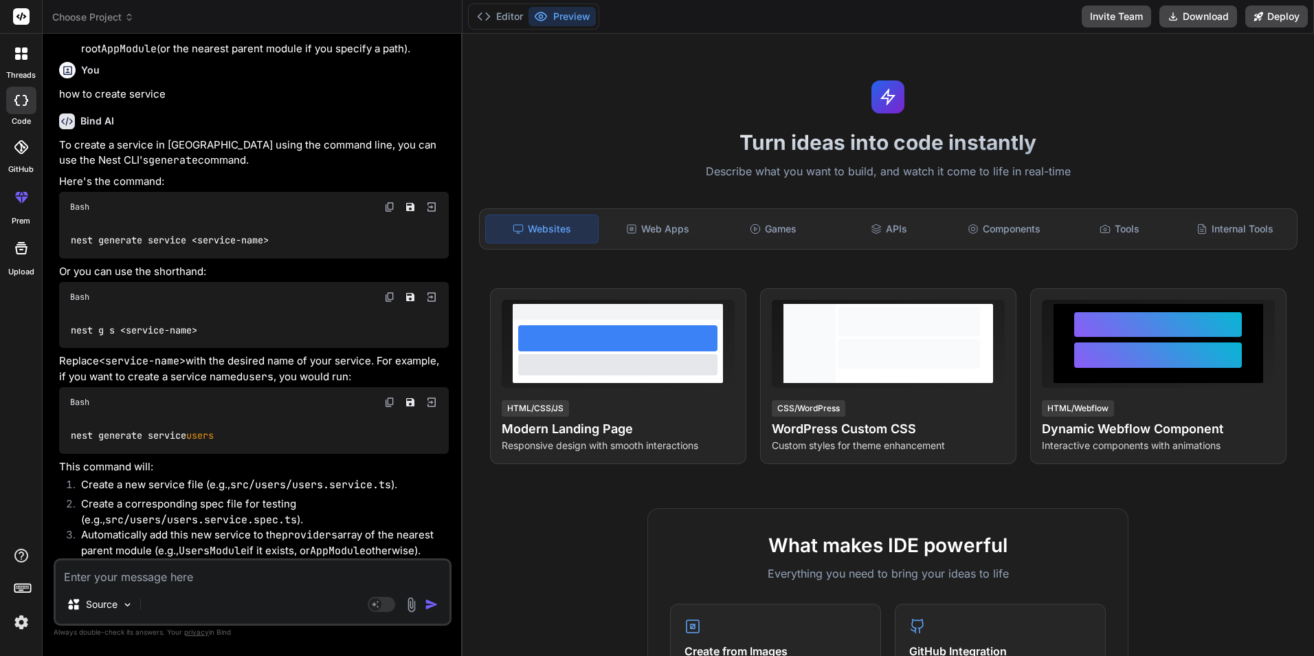
click at [388, 404] on img at bounding box center [389, 402] width 11 height 11
